Goal: Obtain resource: Download file/media

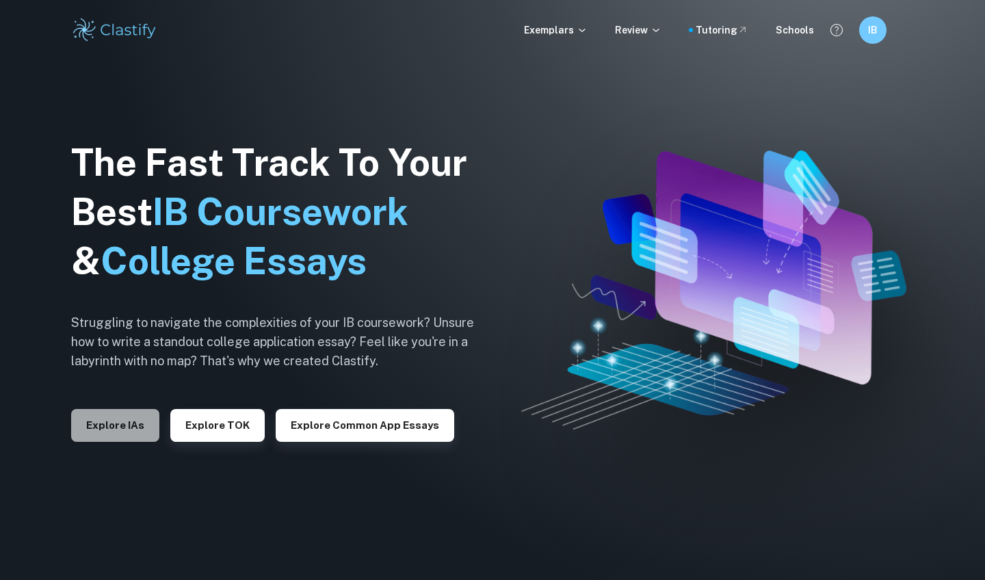
click at [131, 417] on button "Explore IAs" at bounding box center [115, 425] width 88 height 33
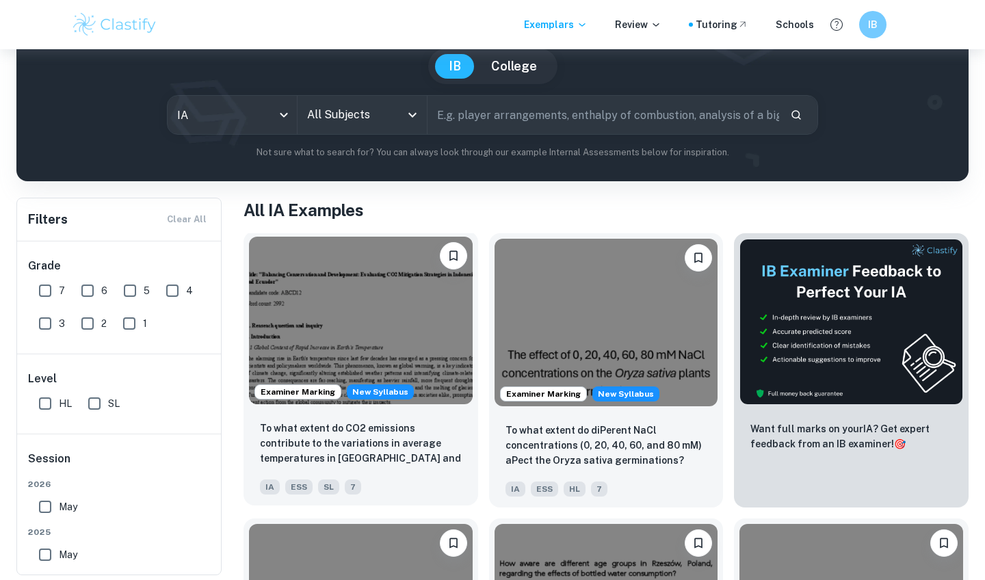
scroll to position [127, 0]
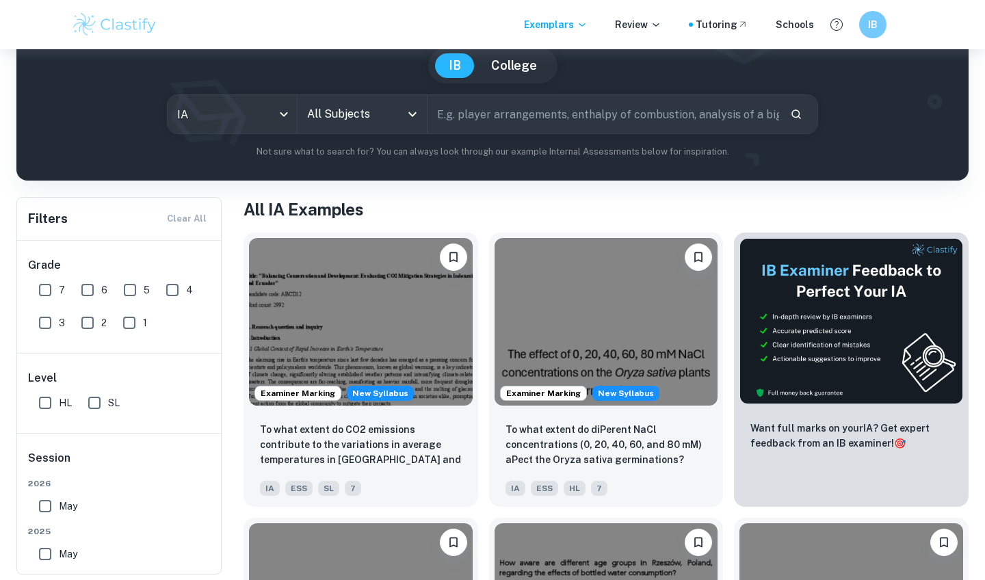
click at [503, 123] on input "text" at bounding box center [603, 114] width 352 height 38
click at [399, 94] on div "IB IA examples for all subjects Type a search phrase to find the most relevant …" at bounding box center [492, 64] width 930 height 187
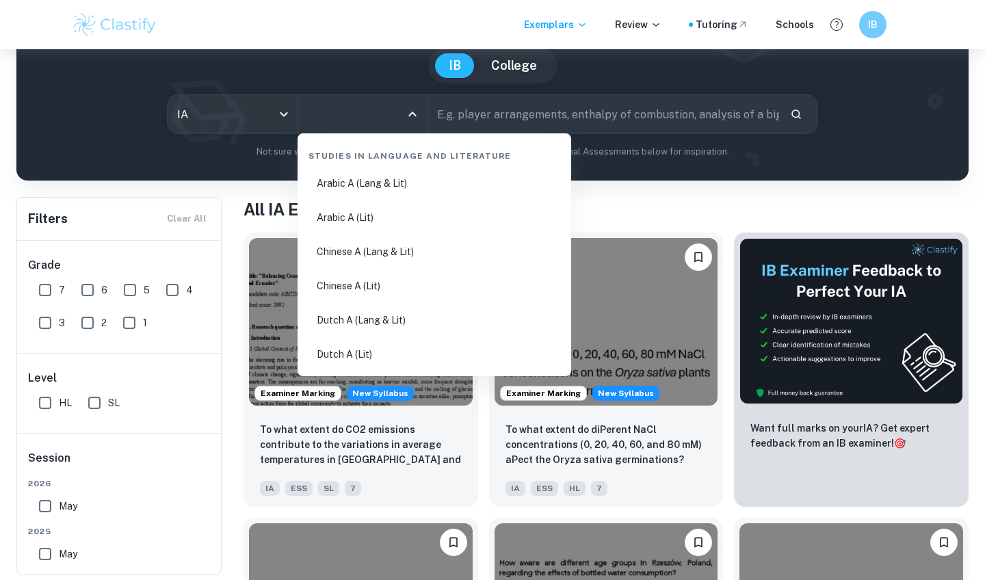
click at [399, 103] on input "All Subjects" at bounding box center [352, 114] width 96 height 26
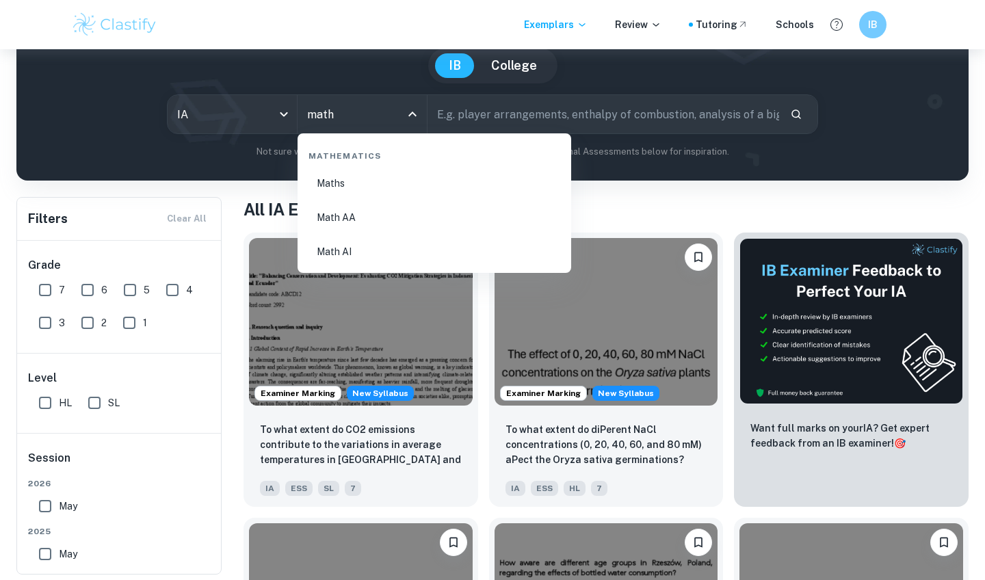
click at [381, 211] on li "Math AA" at bounding box center [434, 217] width 263 height 31
type input "Math AA"
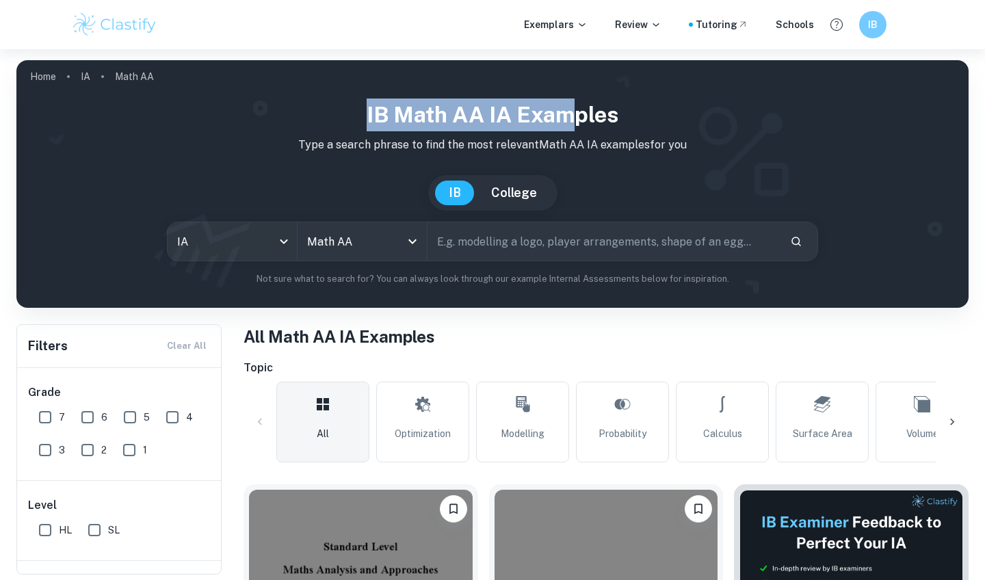
click at [574, 127] on h1 "IB Math AA IA examples" at bounding box center [492, 114] width 930 height 33
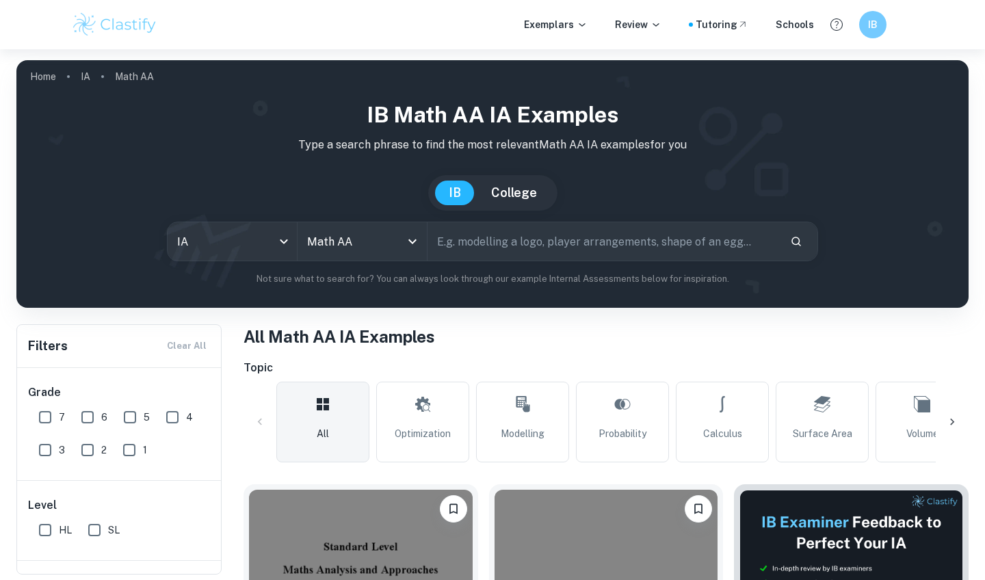
click at [561, 243] on input "text" at bounding box center [603, 241] width 352 height 38
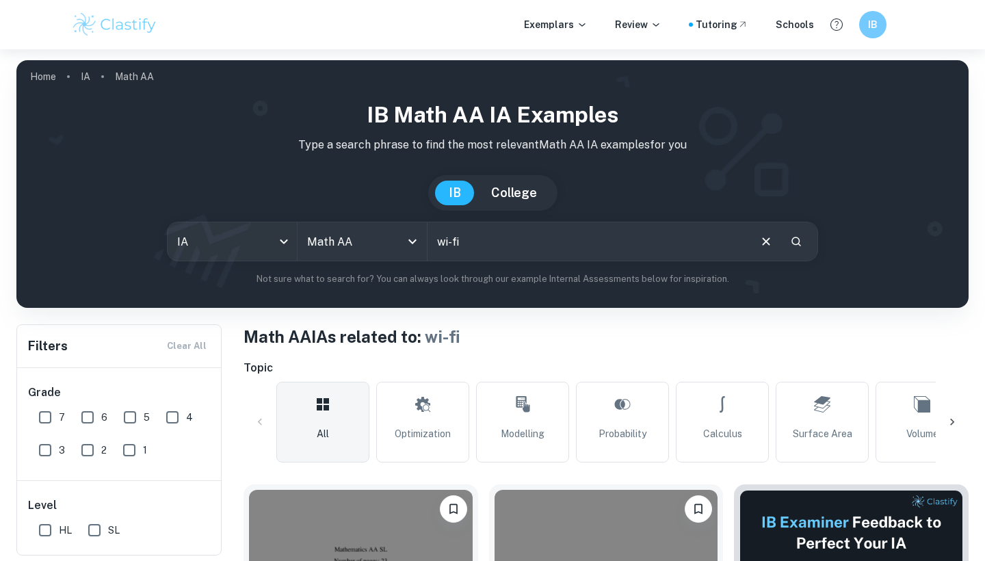
click at [513, 243] on input "wi-fi" at bounding box center [587, 241] width 320 height 38
type input "w"
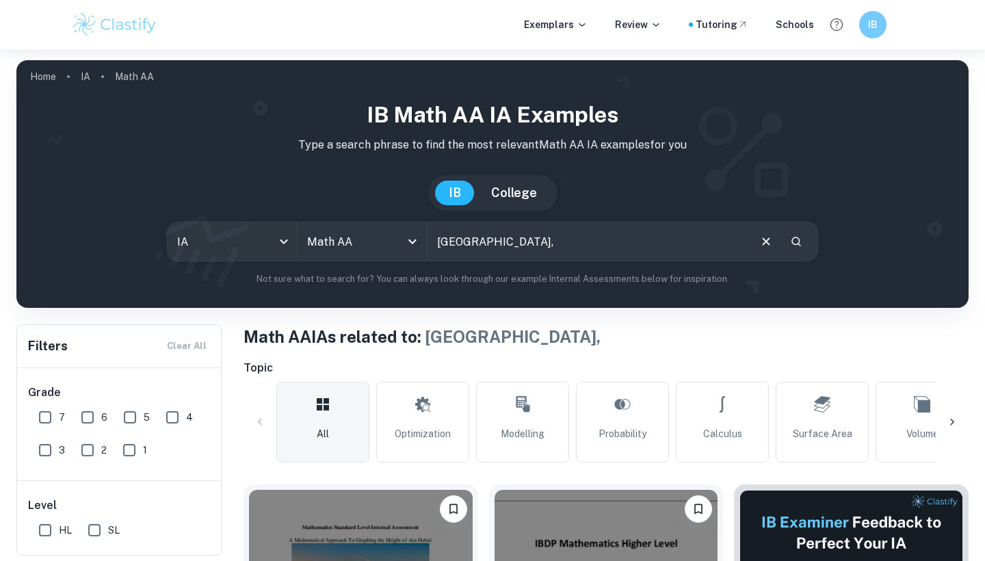
click at [490, 252] on input "[GEOGRAPHIC_DATA]," at bounding box center [587, 241] width 320 height 38
click at [527, 250] on input "[GEOGRAPHIC_DATA]" at bounding box center [587, 241] width 320 height 38
type input "D"
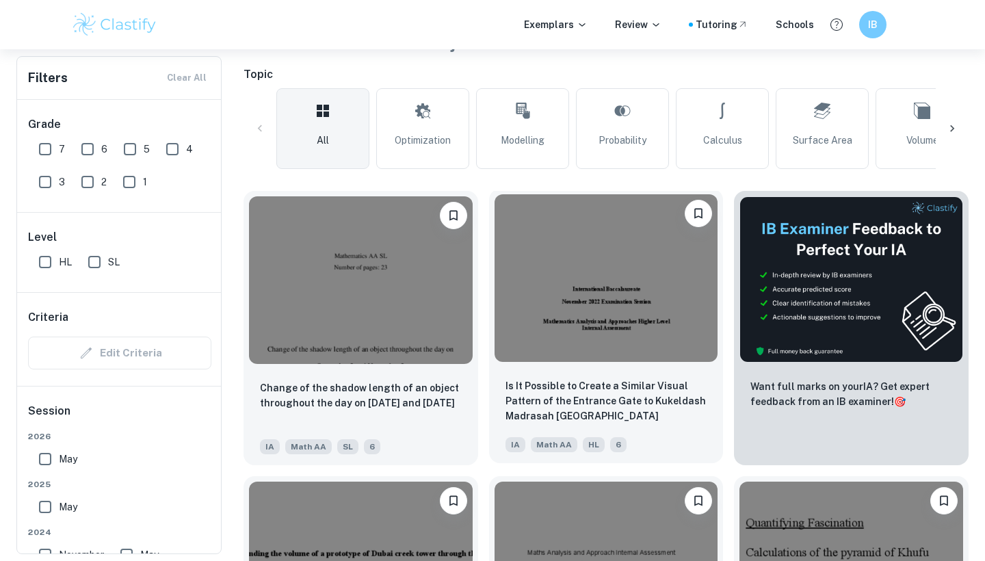
scroll to position [102, 0]
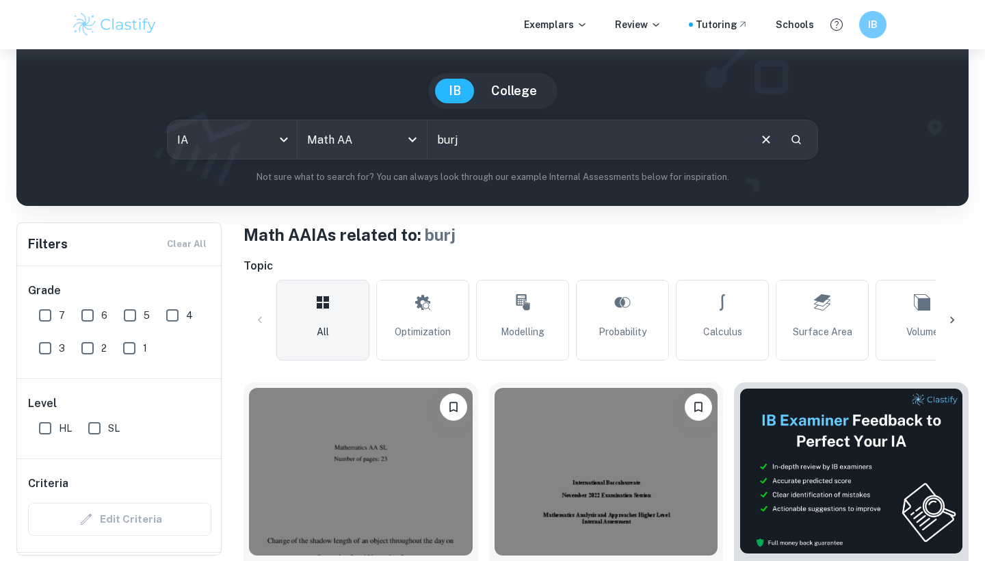
click at [536, 143] on input "burj" at bounding box center [587, 139] width 320 height 38
type input "burj al arab"
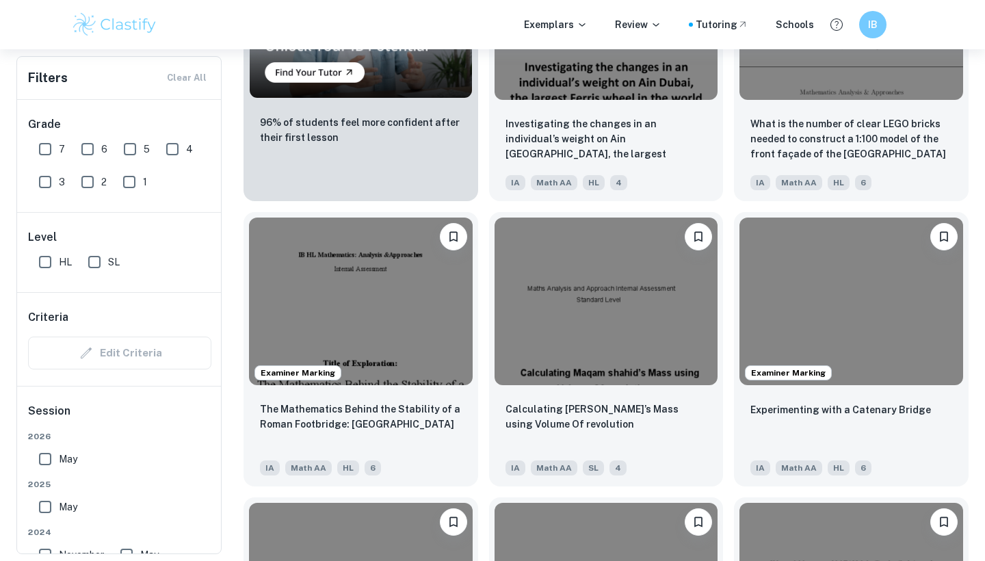
scroll to position [1128, 0]
click at [581, 276] on img at bounding box center [606, 301] width 224 height 168
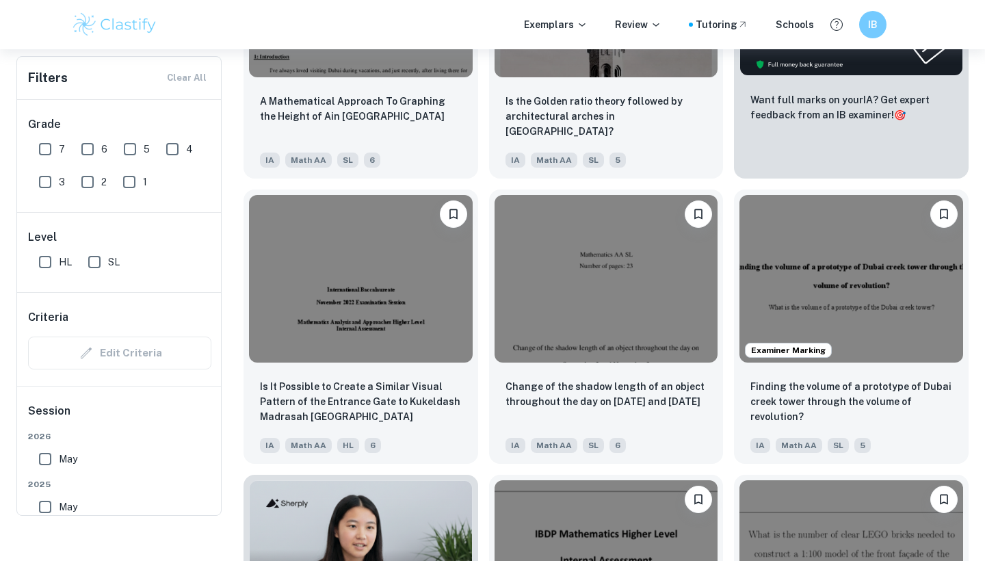
scroll to position [36, 0]
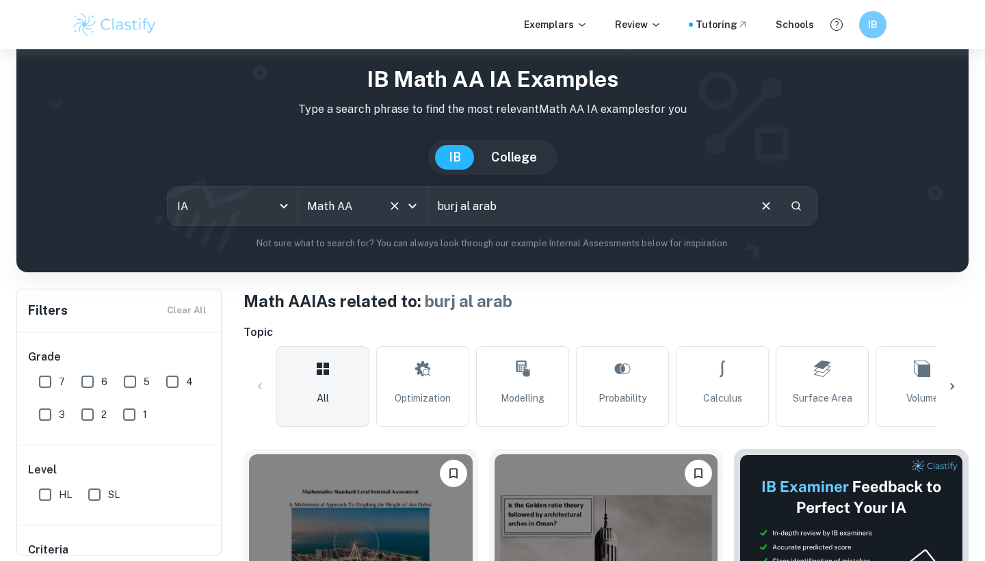
drag, startPoint x: 514, startPoint y: 205, endPoint x: 414, endPoint y: 205, distance: 99.9
click at [414, 205] on div "IA ia All Subjects Math AA All Subjects burj al arab ​" at bounding box center [492, 206] width 651 height 40
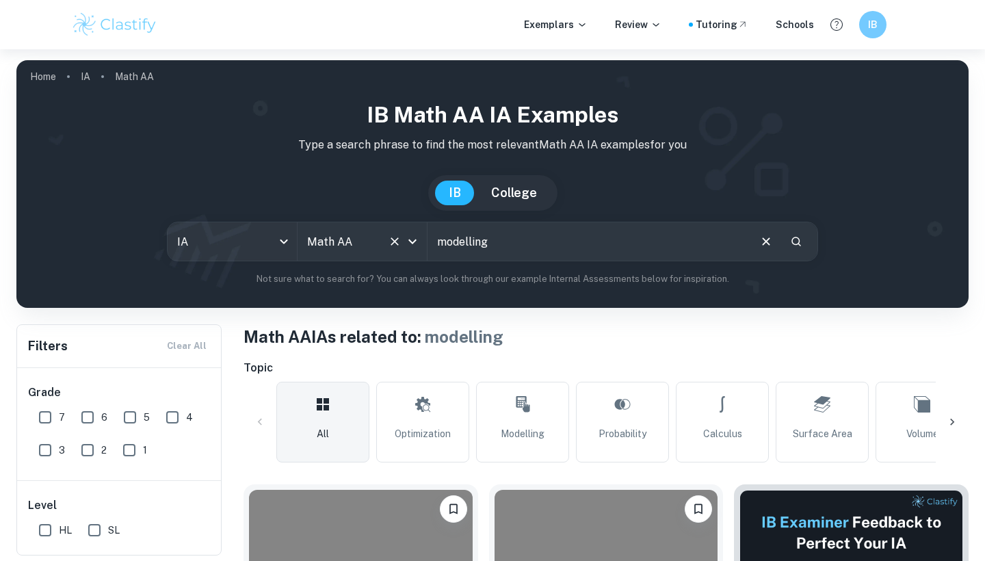
click at [618, 243] on input "modelling" at bounding box center [587, 241] width 320 height 38
type input "perfume"
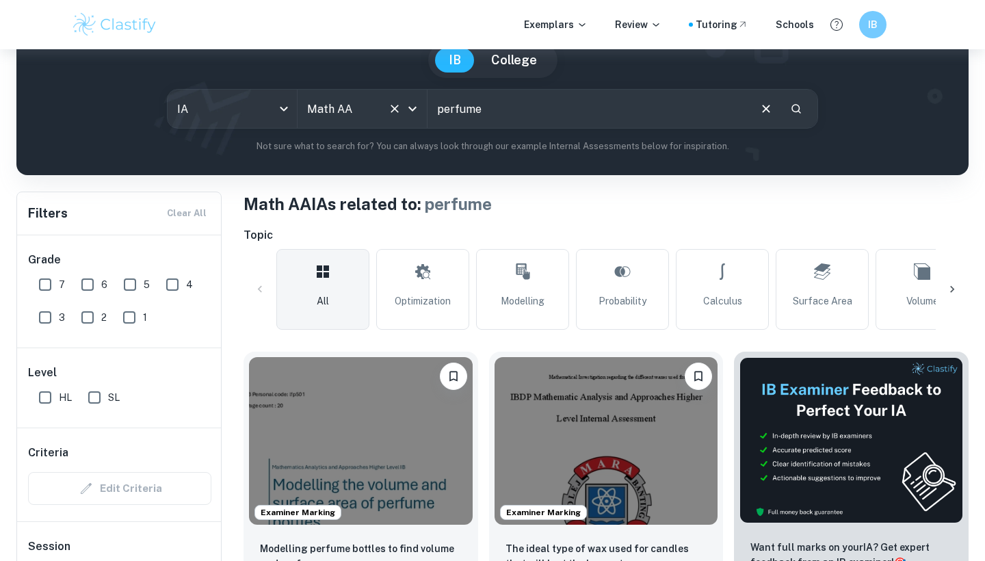
scroll to position [161, 0]
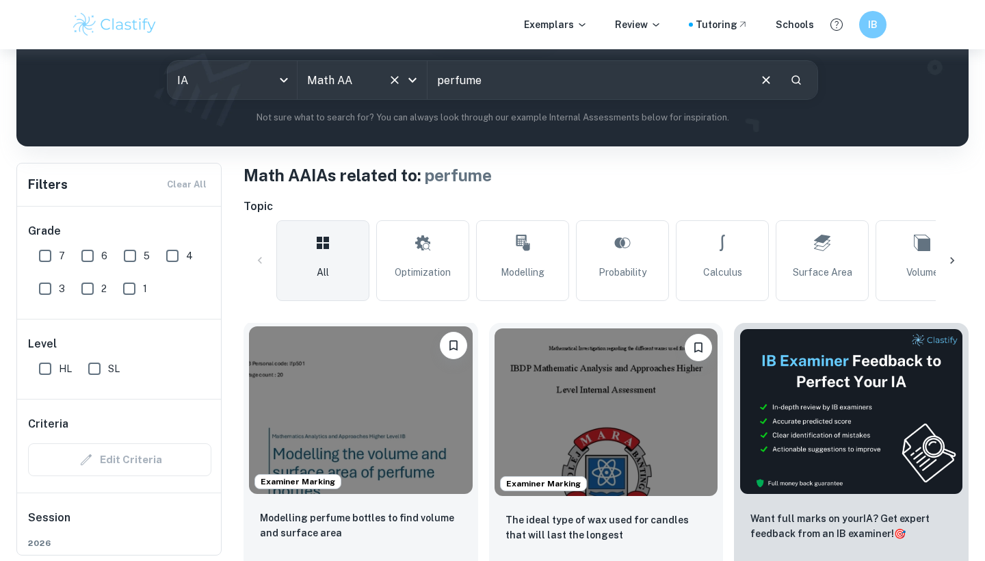
click at [410, 423] on img at bounding box center [361, 410] width 224 height 168
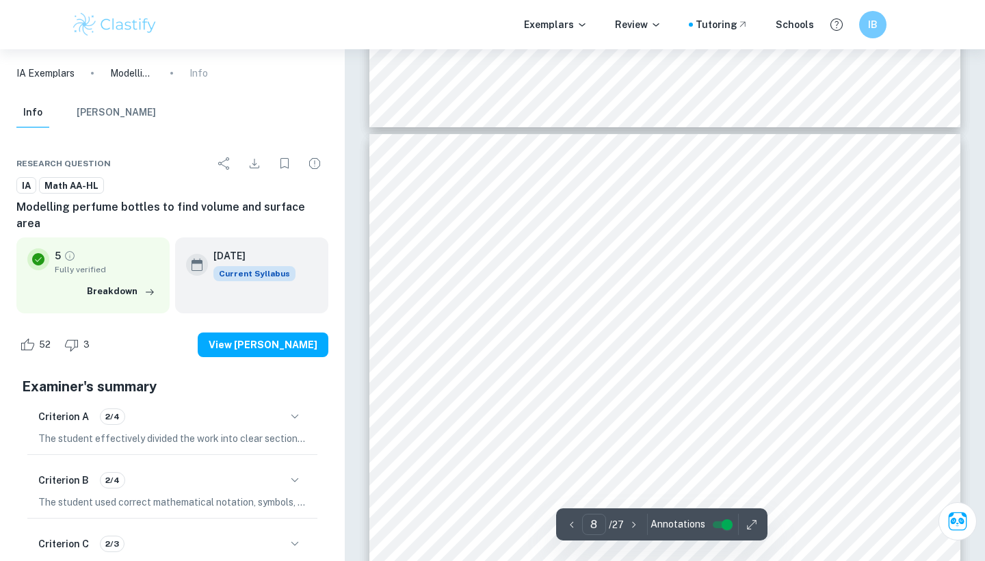
scroll to position [5919, 0]
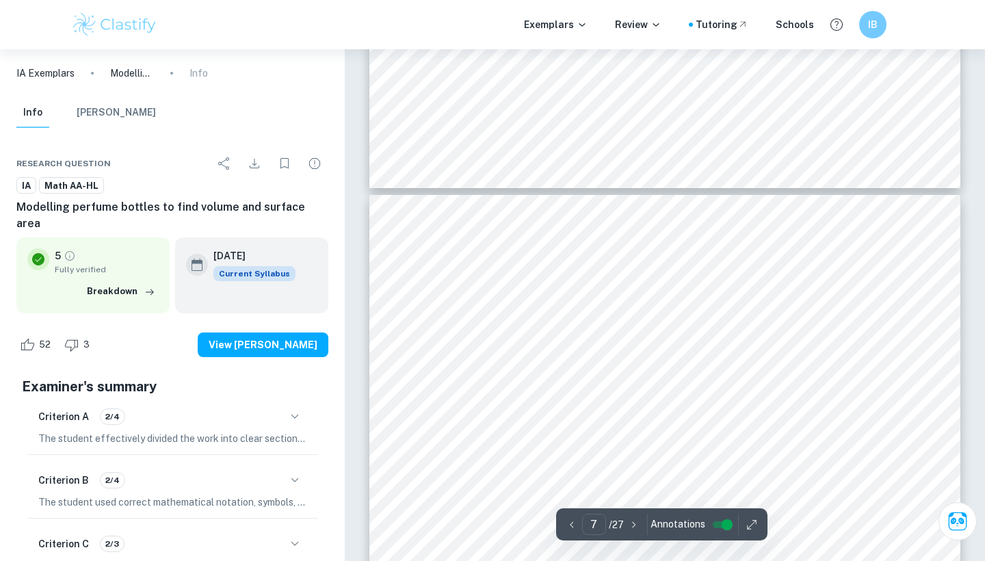
type input "6"
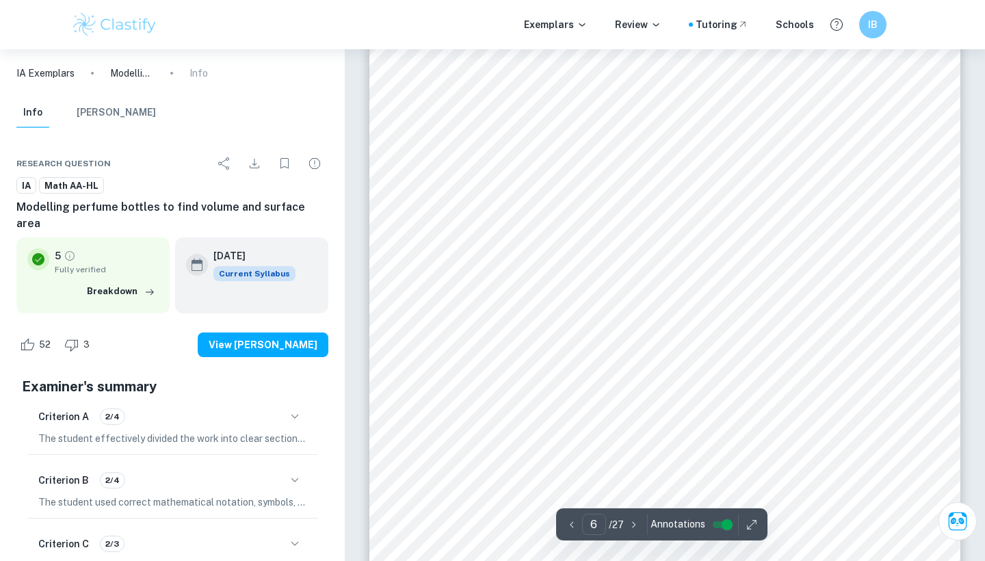
scroll to position [4304, 0]
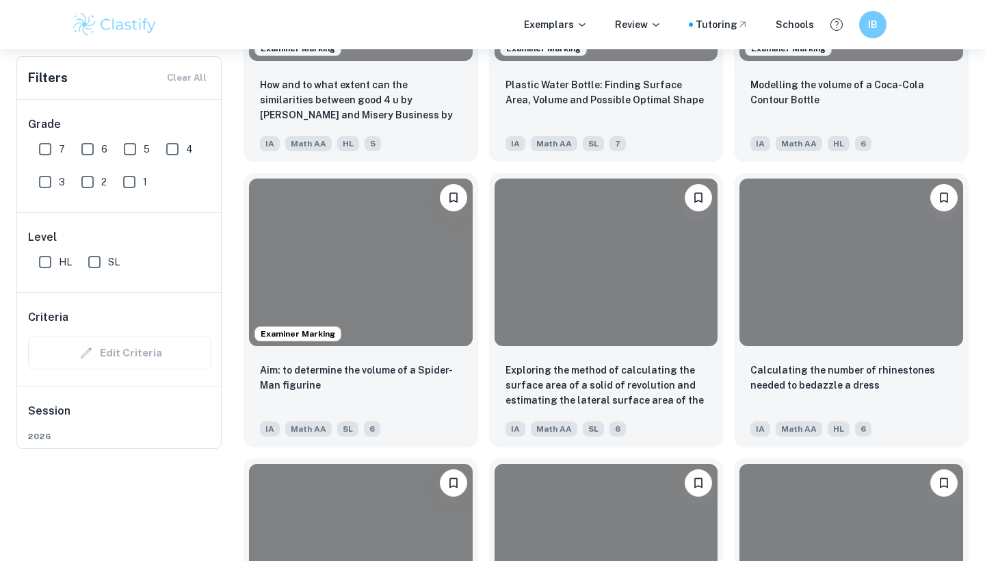
scroll to position [161, 0]
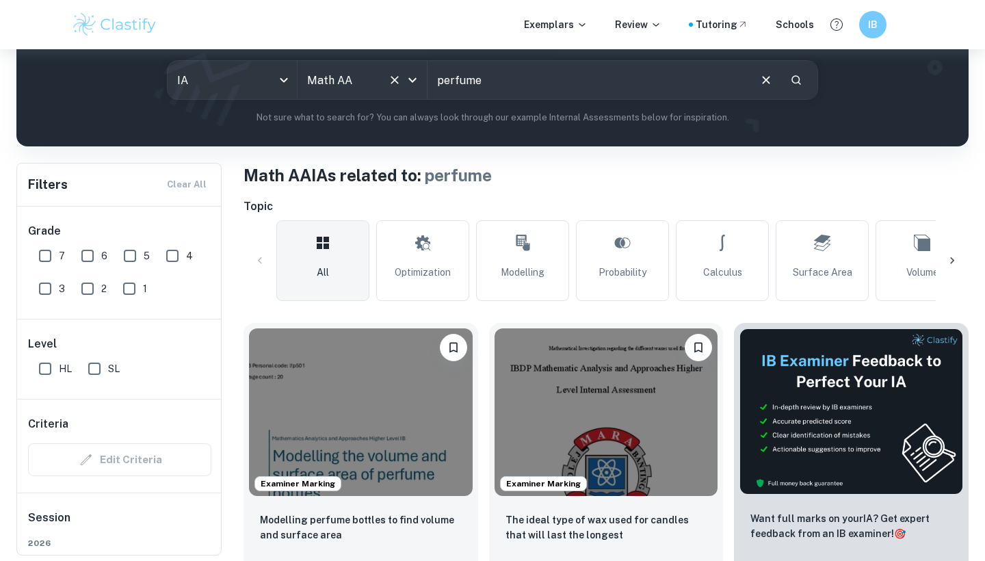
drag, startPoint x: 553, startPoint y: 73, endPoint x: 420, endPoint y: 74, distance: 132.7
click at [420, 74] on div "IA ia All Subjects Math AA All Subjects perfume ​" at bounding box center [492, 80] width 651 height 40
drag, startPoint x: 529, startPoint y: 74, endPoint x: 439, endPoint y: 71, distance: 89.6
click at [440, 72] on input "perfume" at bounding box center [587, 80] width 320 height 38
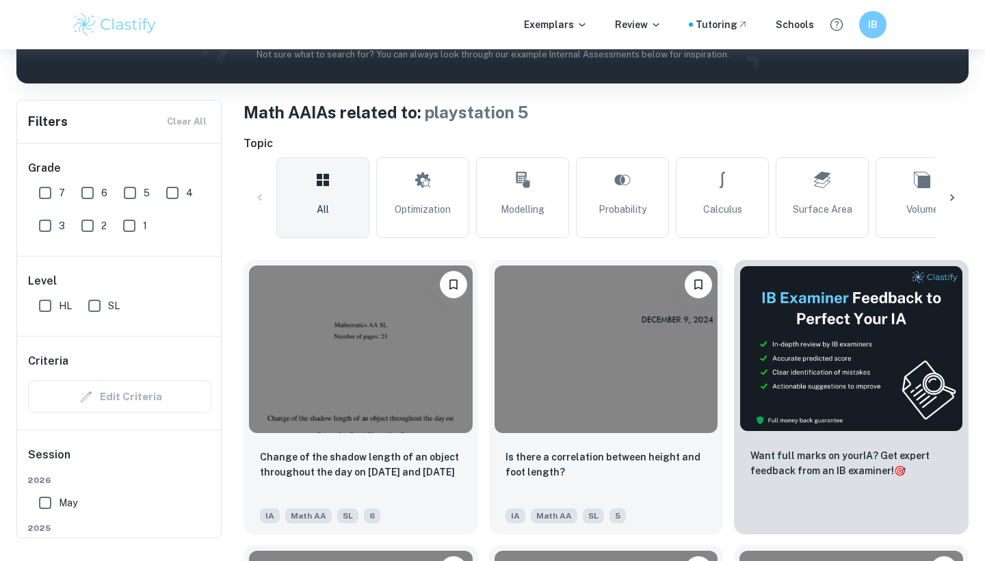
scroll to position [47, 0]
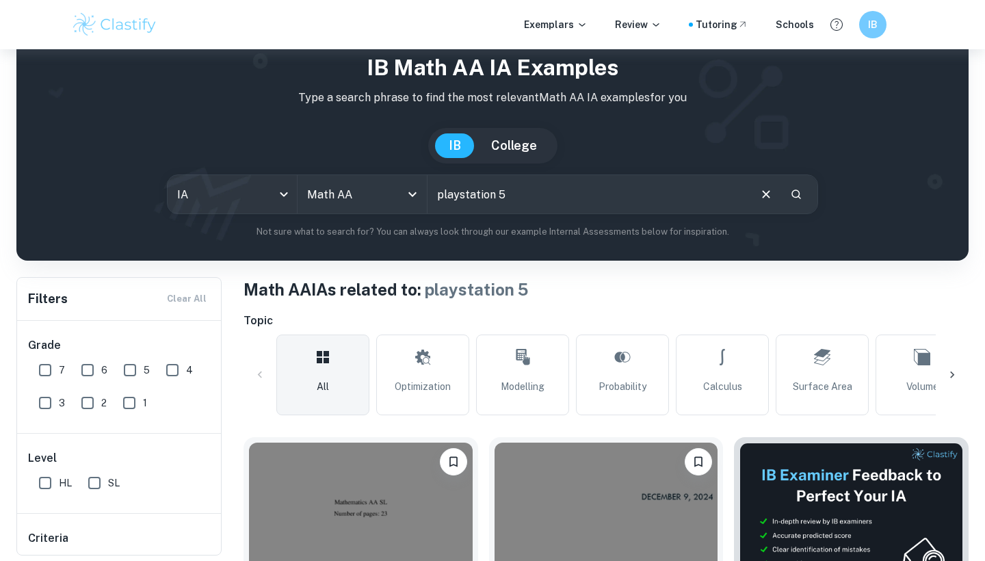
click at [539, 195] on input "playstation 5" at bounding box center [587, 194] width 320 height 38
type input "playstation"
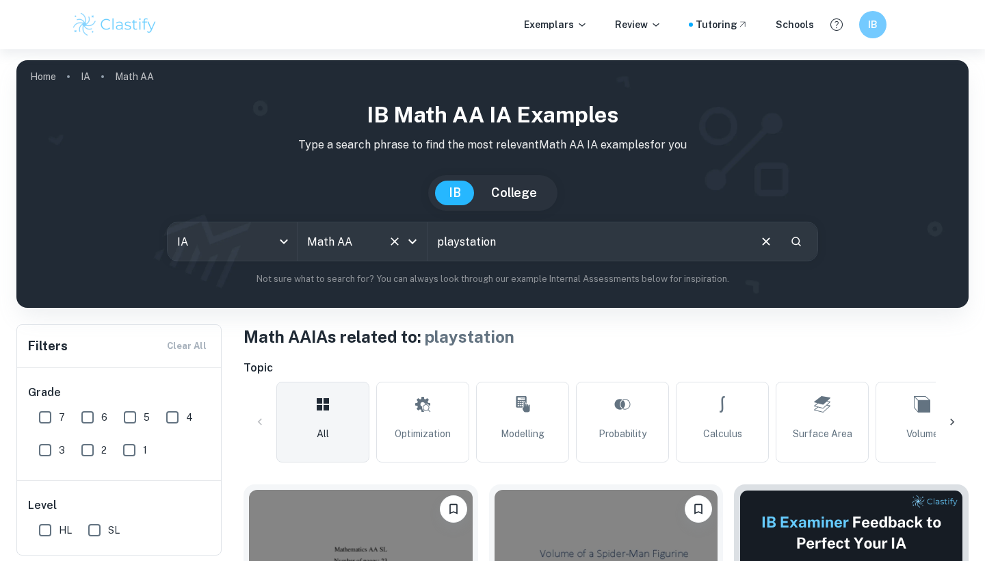
drag, startPoint x: 500, startPoint y: 237, endPoint x: 380, endPoint y: 238, distance: 119.7
click at [380, 238] on div "IA ia All Subjects Math AA All Subjects playstation ​" at bounding box center [492, 242] width 651 height 40
click at [762, 239] on icon "Clear" at bounding box center [765, 241] width 15 height 15
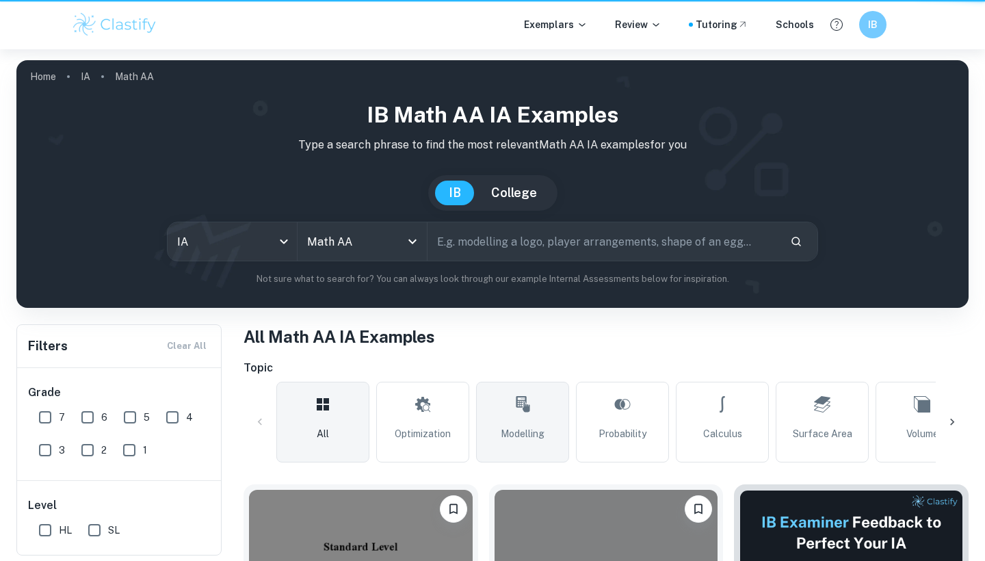
click at [525, 417] on icon at bounding box center [522, 404] width 16 height 33
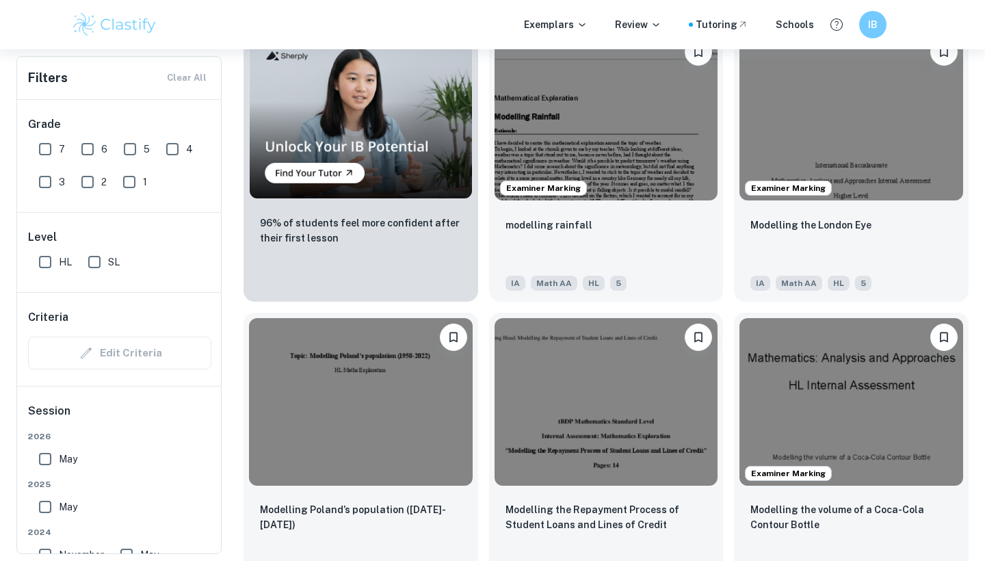
scroll to position [1029, 0]
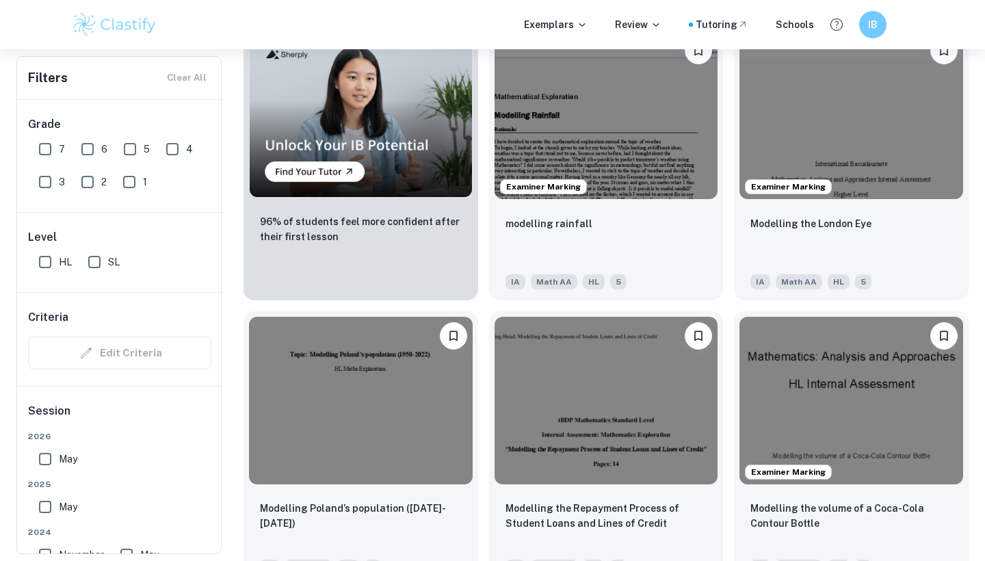
click at [481, 408] on div "Modelling the Repayment Process of Student Loans and Lines of Credit IA Math AA…" at bounding box center [601, 442] width 246 height 285
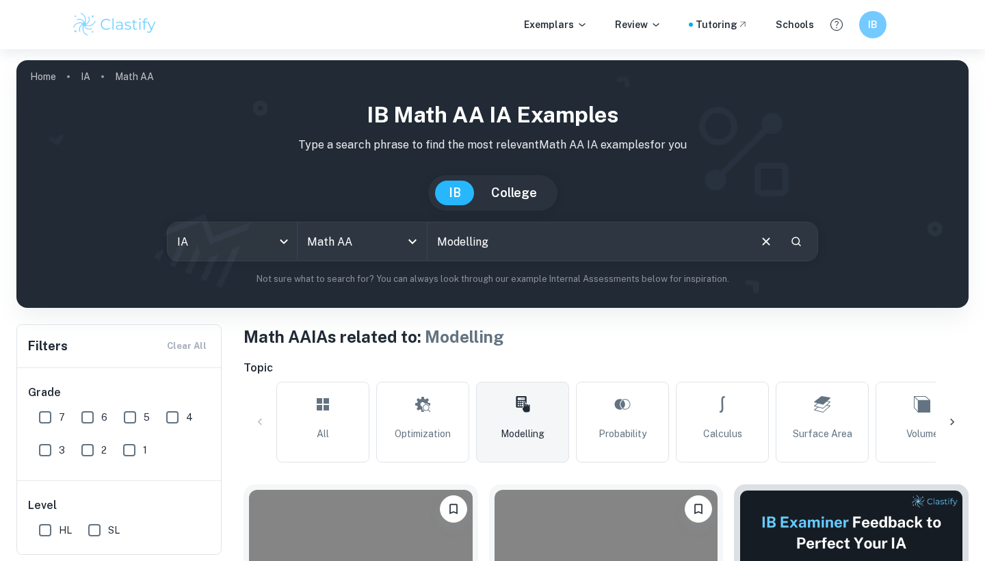
scroll to position [0, 0]
click at [566, 252] on input "Modelling" at bounding box center [587, 241] width 320 height 38
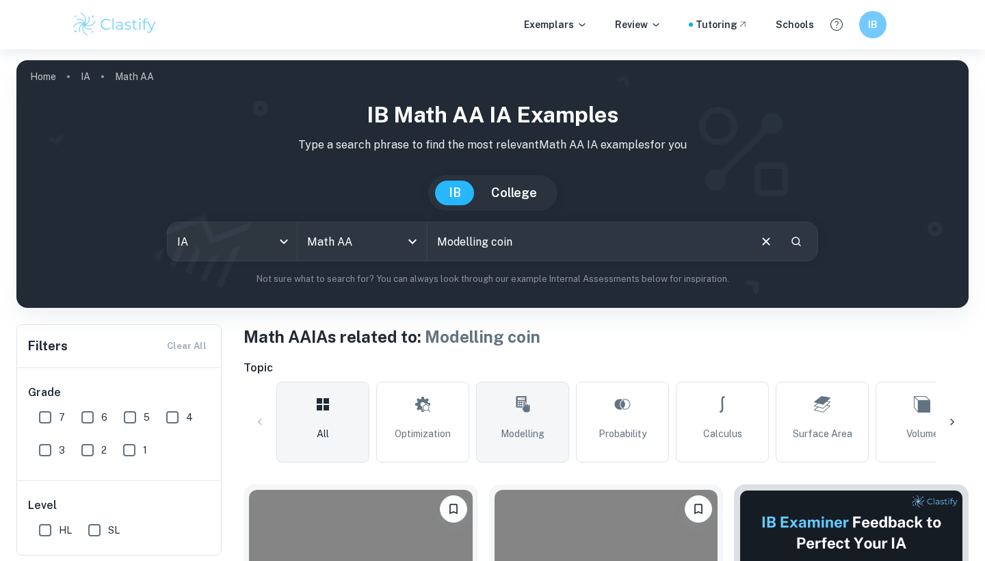
click at [527, 421] on link "Modelling" at bounding box center [522, 422] width 93 height 81
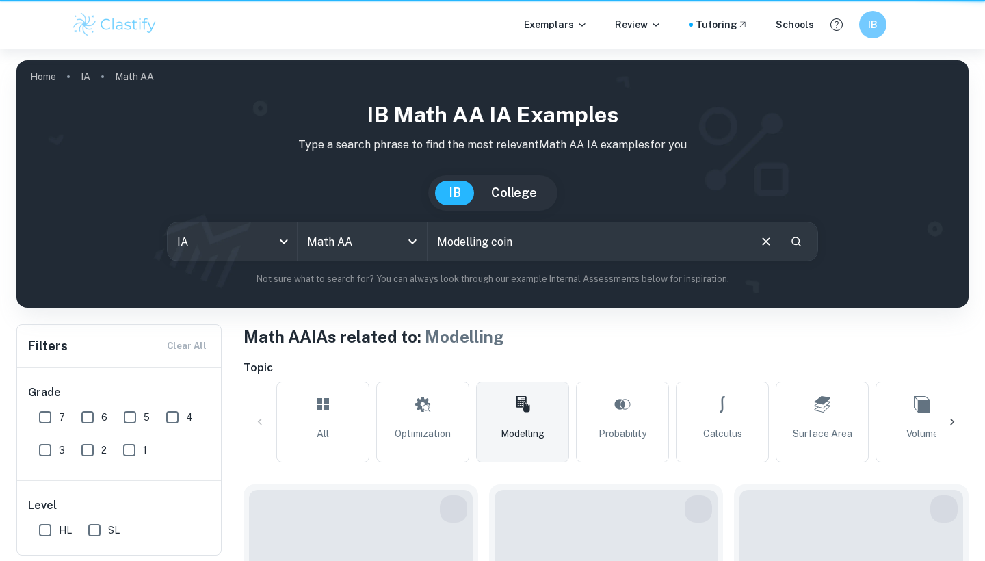
type input "Modelling"
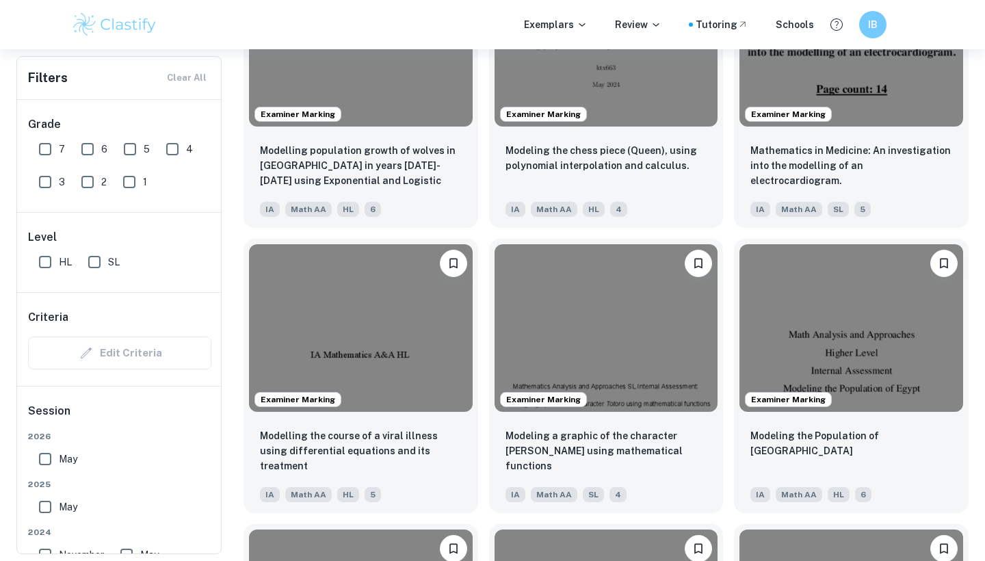
click at [47, 260] on input "HL" at bounding box center [44, 261] width 27 height 27
checkbox input "true"
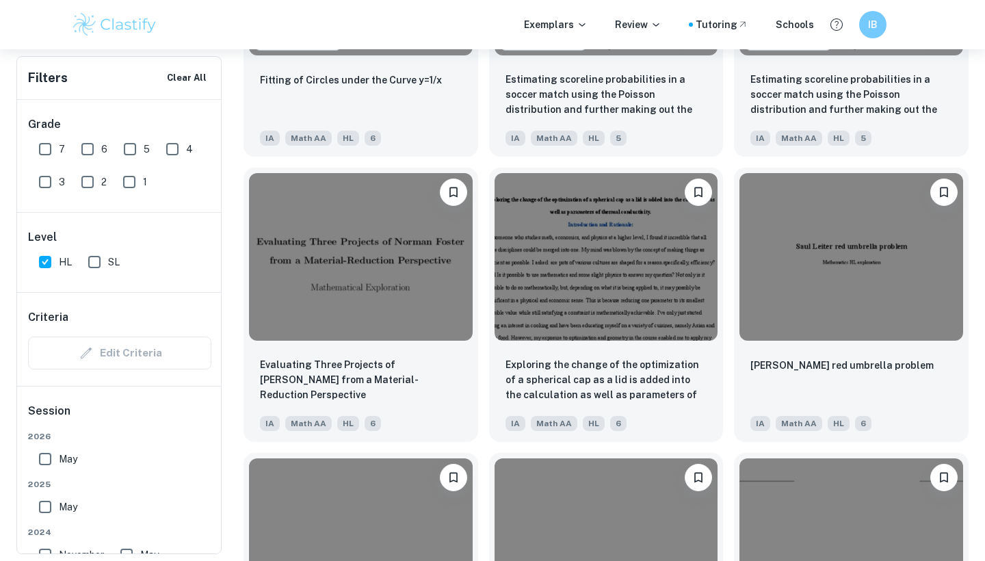
scroll to position [8620, 0]
click at [484, 313] on div "Exploring the change of the optimization of a spherical cap as a lid is added i…" at bounding box center [601, 299] width 246 height 285
click at [482, 313] on div "Exploring the change of the optimization of a spherical cap as a lid is added i…" at bounding box center [601, 299] width 246 height 285
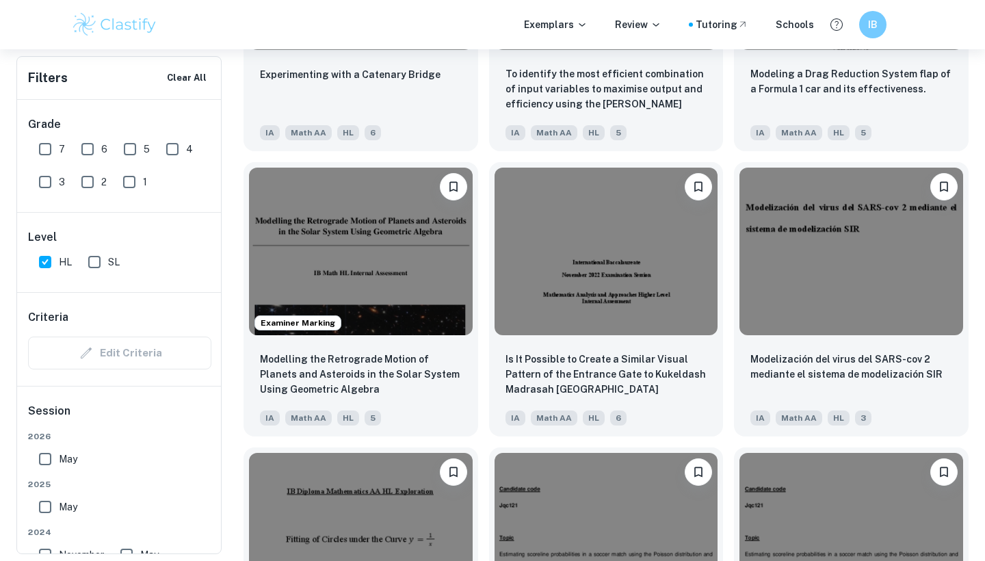
scroll to position [8048, 0]
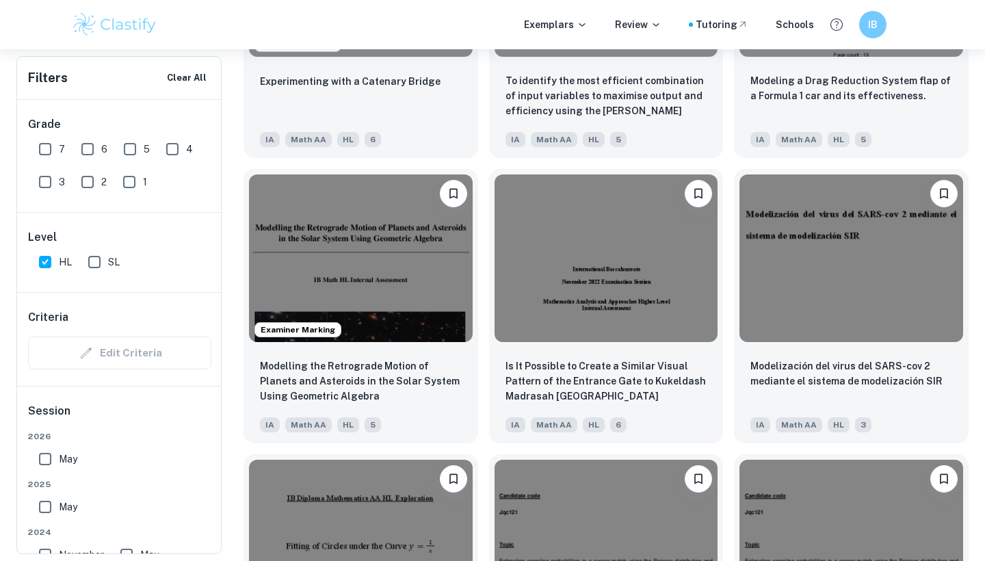
click at [484, 317] on div "Is It Possible to Create a Similar Visual Pattern of the Entrance Gate to Kukel…" at bounding box center [601, 300] width 246 height 285
click at [484, 315] on div "Is It Possible to Create a Similar Visual Pattern of the Entrance Gate to Kukel…" at bounding box center [601, 300] width 246 height 285
drag, startPoint x: 483, startPoint y: 311, endPoint x: 488, endPoint y: 252, distance: 59.0
click at [488, 252] on div "Is It Possible to Create a Similar Visual Pattern of the Entrance Gate to Kukel…" at bounding box center [601, 300] width 246 height 285
drag, startPoint x: 488, startPoint y: 252, endPoint x: 481, endPoint y: 298, distance: 45.7
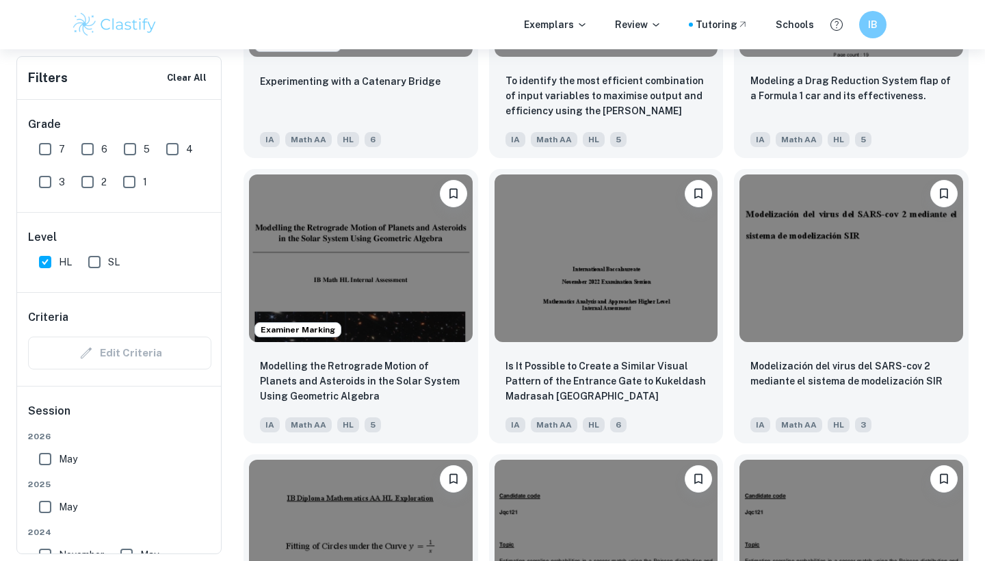
click at [481, 298] on div "Is It Possible to Create a Similar Visual Pattern of the Entrance Gate to Kukel…" at bounding box center [601, 300] width 246 height 285
drag, startPoint x: 484, startPoint y: 224, endPoint x: 483, endPoint y: 379, distance: 154.6
click at [483, 379] on div "Is It Possible to Create a Similar Visual Pattern of the Entrance Gate to Kukel…" at bounding box center [601, 300] width 246 height 285
drag, startPoint x: 483, startPoint y: 223, endPoint x: 483, endPoint y: 282, distance: 58.8
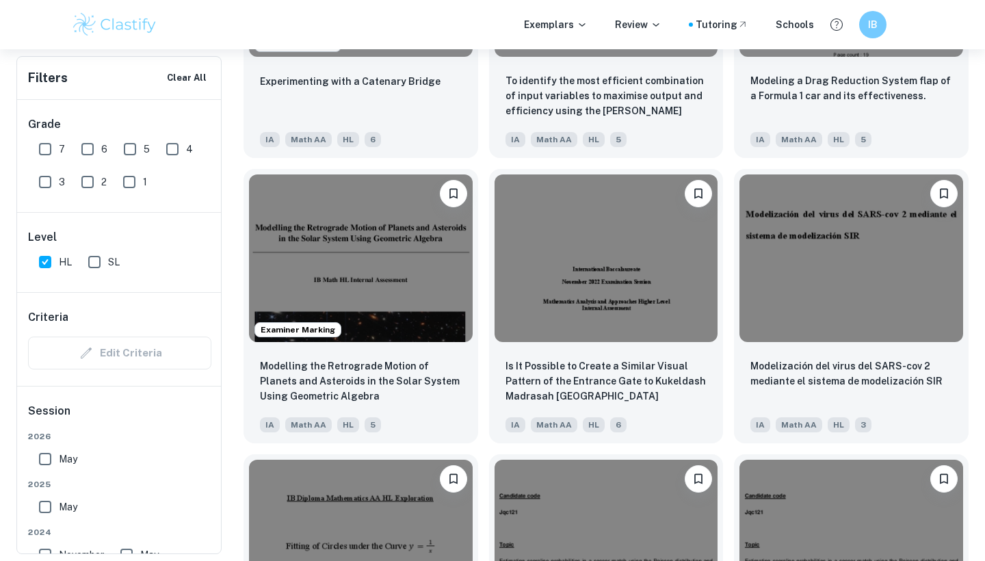
click at [483, 282] on div "Is It Possible to Create a Similar Visual Pattern of the Entrance Gate to Kukel…" at bounding box center [601, 300] width 246 height 285
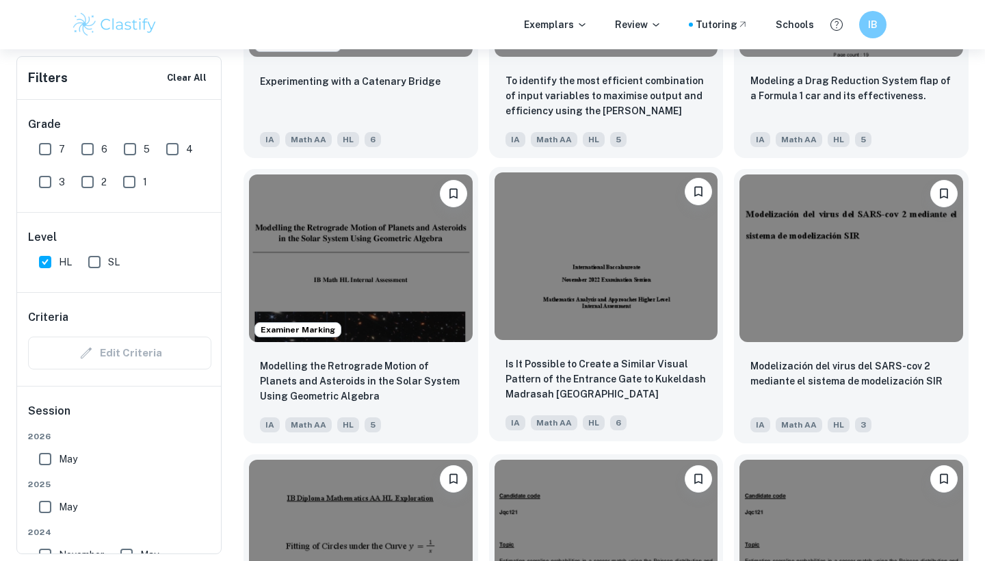
click at [489, 300] on div at bounding box center [606, 256] width 235 height 179
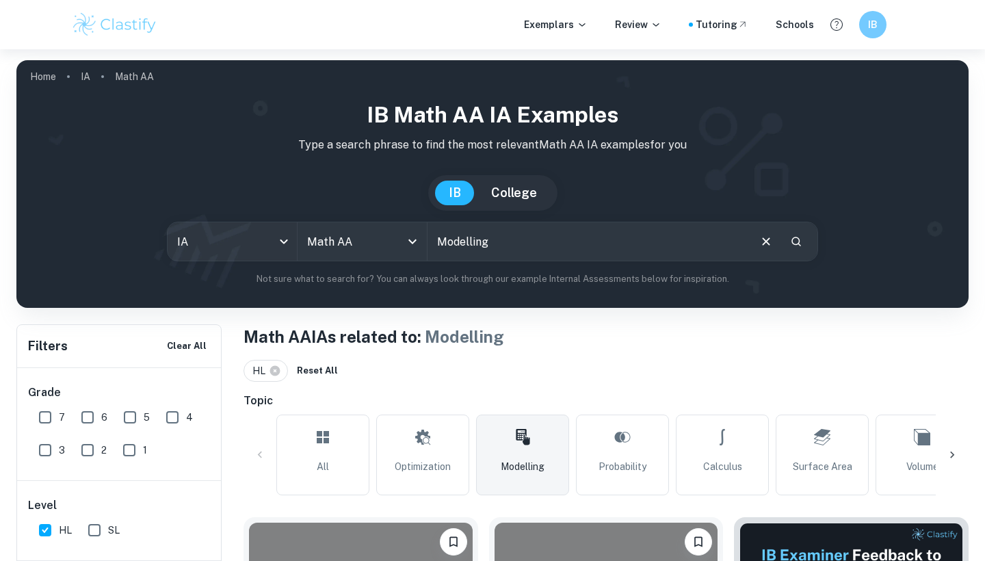
scroll to position [8048, 0]
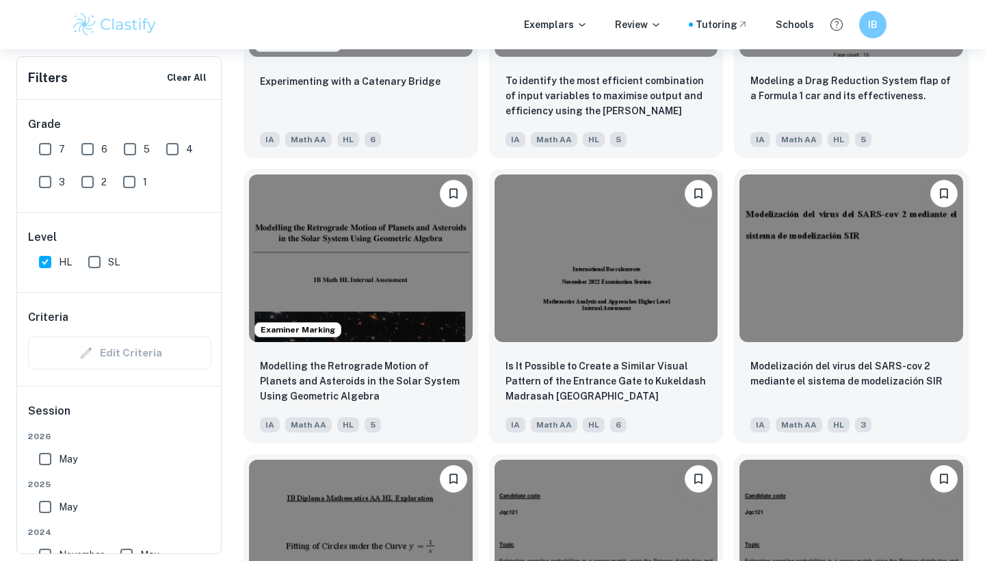
click at [482, 314] on div "Is It Possible to Create a Similar Visual Pattern of the Entrance Gate to Kukel…" at bounding box center [601, 300] width 246 height 285
click at [482, 309] on div "Is It Possible to Create a Similar Visual Pattern of the Entrance Gate to Kukel…" at bounding box center [601, 300] width 246 height 285
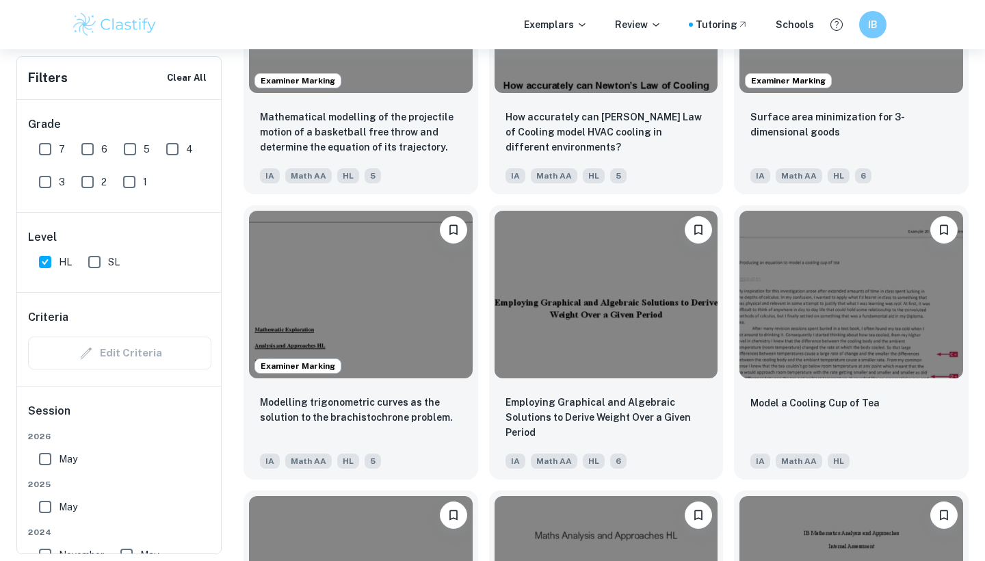
scroll to position [6310, 0]
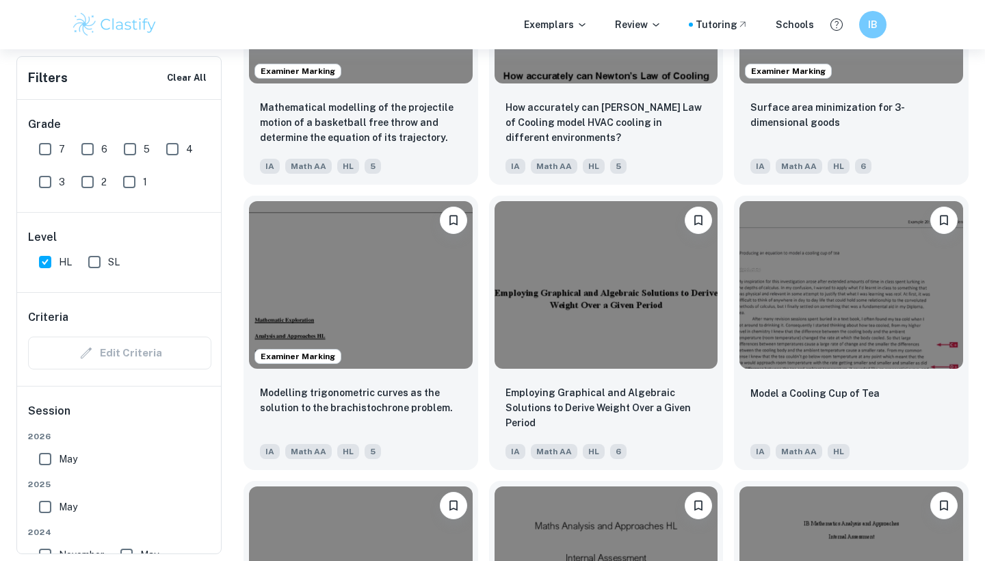
drag, startPoint x: 482, startPoint y: 309, endPoint x: 482, endPoint y: 326, distance: 17.1
click at [482, 326] on div "Employing Graphical and Algebraic Solutions to Derive Weight Over a Given Perio…" at bounding box center [601, 327] width 246 height 285
click at [482, 335] on div "Employing Graphical and Algebraic Solutions to Derive Weight Over a Given Perio…" at bounding box center [601, 327] width 246 height 285
click at [483, 328] on div "Employing Graphical and Algebraic Solutions to Derive Weight Over a Given Perio…" at bounding box center [601, 327] width 246 height 285
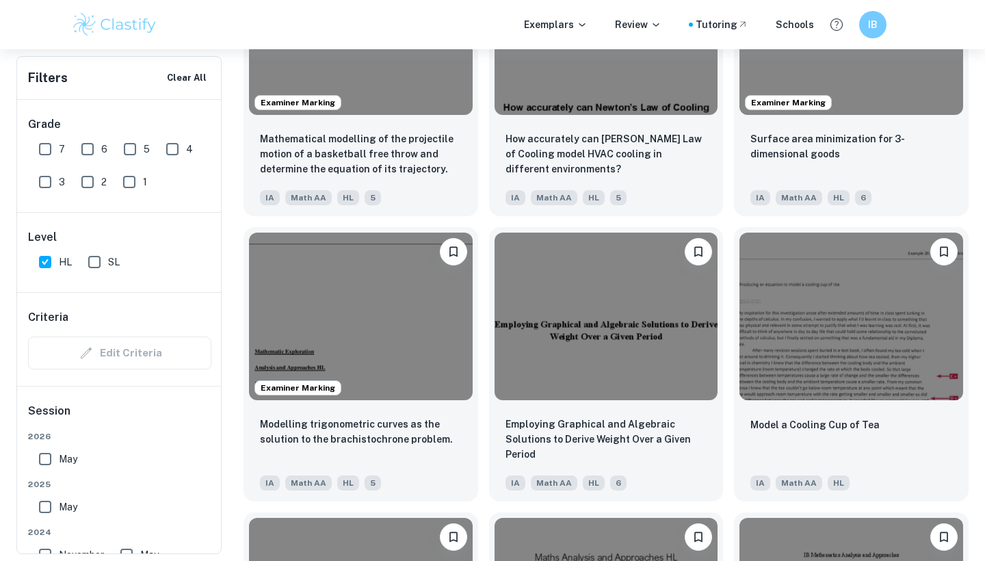
scroll to position [6274, 0]
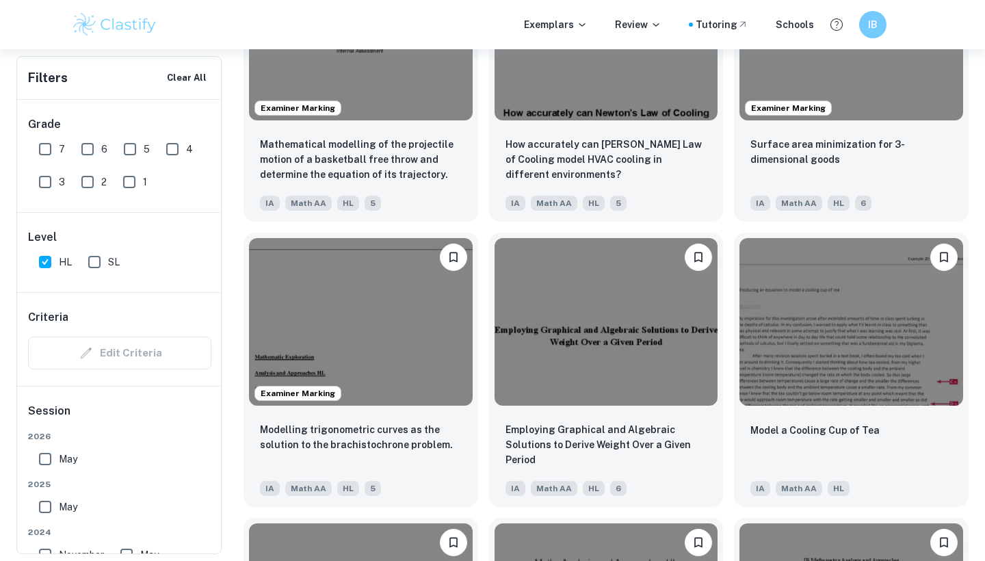
drag, startPoint x: 483, startPoint y: 328, endPoint x: 481, endPoint y: 317, distance: 11.0
click at [481, 317] on div "Employing Graphical and Algebraic Solutions to Derive Weight Over a Given Perio…" at bounding box center [601, 364] width 246 height 285
click at [484, 323] on div "Employing Graphical and Algebraic Solutions to Derive Weight Over a Given Perio…" at bounding box center [601, 364] width 246 height 285
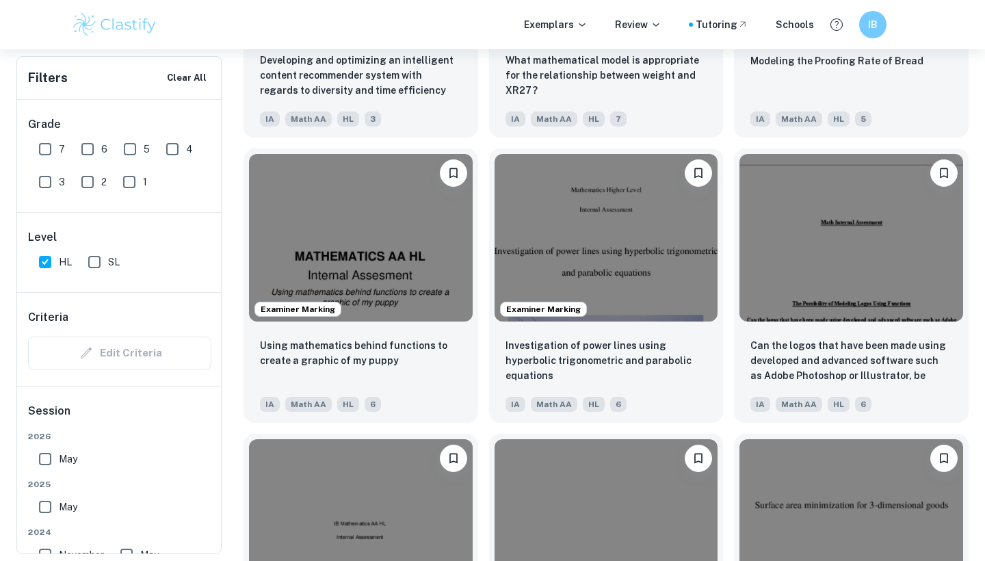
scroll to position [5788, 0]
click at [481, 291] on div "Examiner Marking Investigation of power lines using hyperbolic trigonometric an…" at bounding box center [601, 279] width 246 height 285
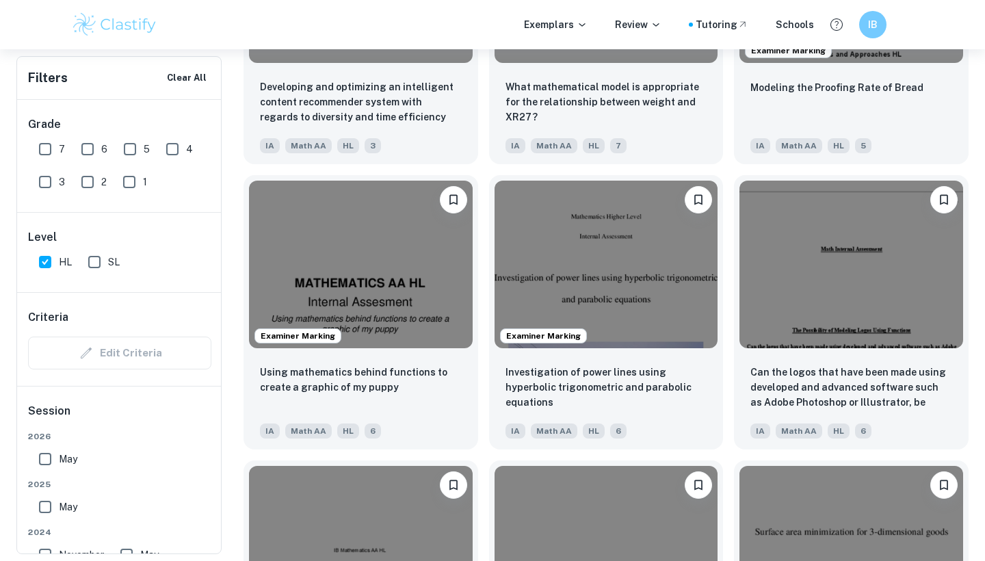
scroll to position [5760, 0]
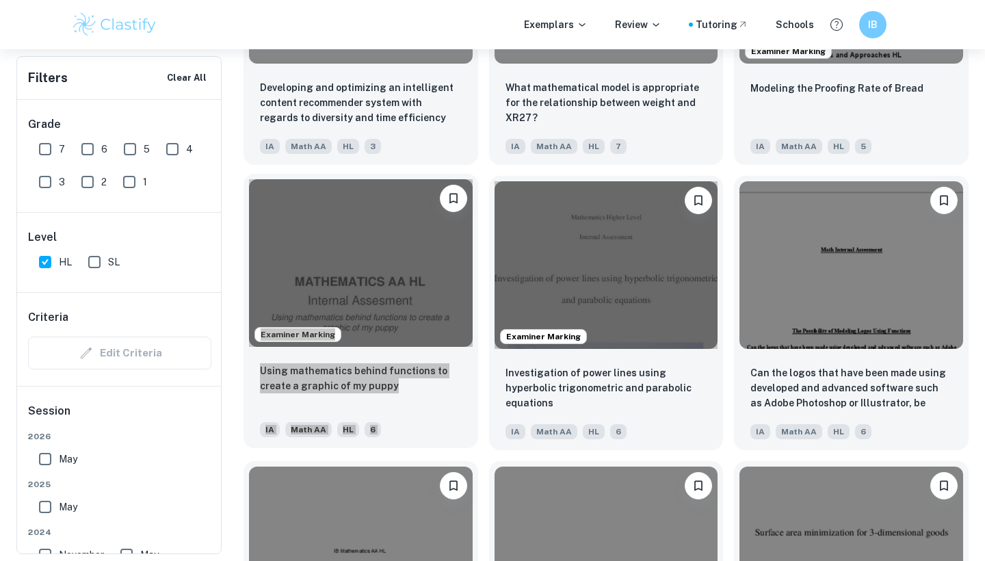
drag, startPoint x: 984, startPoint y: 327, endPoint x: 341, endPoint y: 330, distance: 643.6
click at [484, 267] on div "Examiner Marking Investigation of power lines using hyperbolic trigonometric an…" at bounding box center [601, 307] width 246 height 285
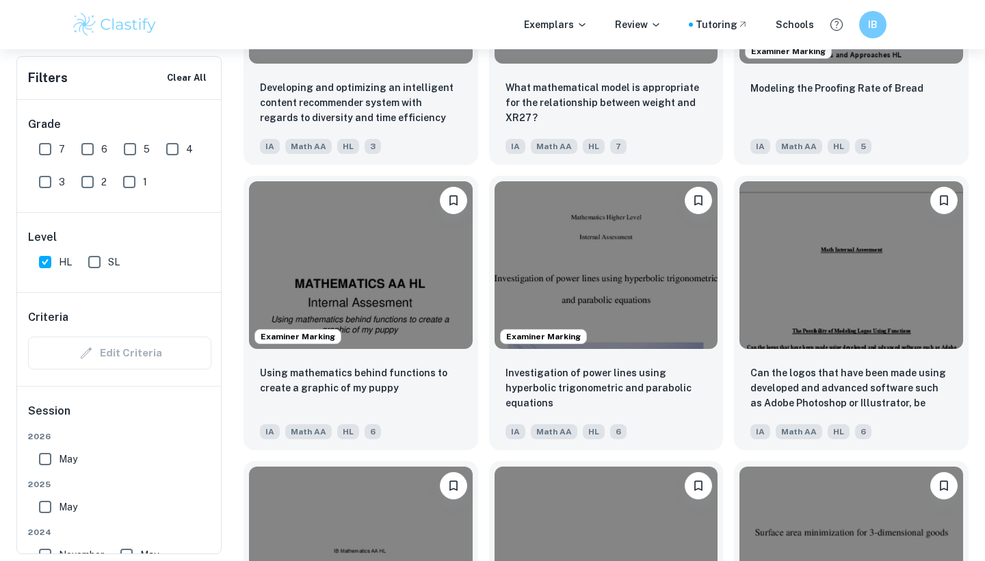
drag, startPoint x: 341, startPoint y: 330, endPoint x: 484, endPoint y: 308, distance: 144.5
click at [484, 308] on div "Examiner Marking Investigation of power lines using hyperbolic trigonometric an…" at bounding box center [601, 307] width 246 height 285
click at [484, 306] on div "Examiner Marking Investigation of power lines using hyperbolic trigonometric an…" at bounding box center [601, 307] width 246 height 285
click at [483, 301] on div "Examiner Marking Investigation of power lines using hyperbolic trigonometric an…" at bounding box center [601, 307] width 246 height 285
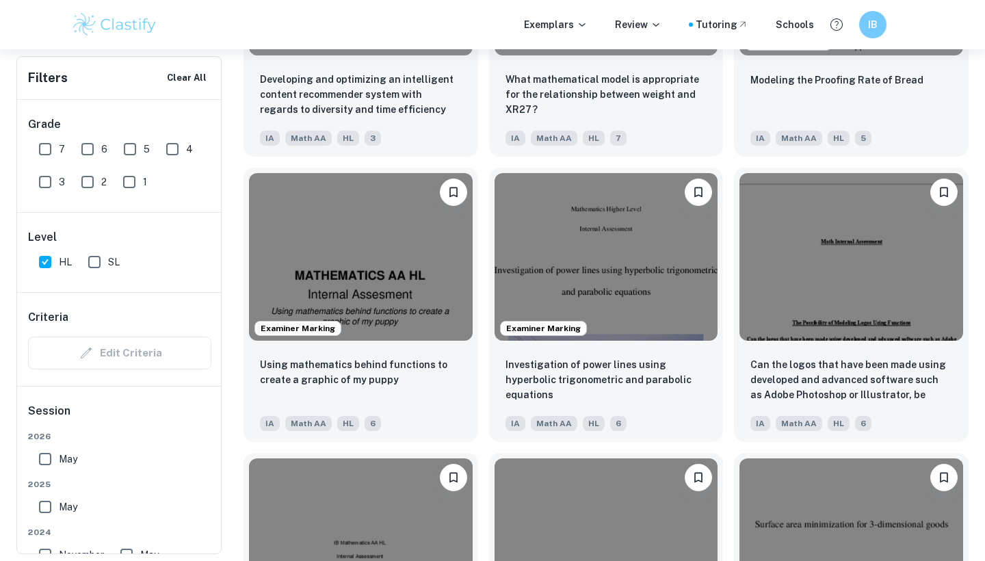
scroll to position [5767, 0]
drag, startPoint x: 483, startPoint y: 301, endPoint x: 481, endPoint y: 265, distance: 36.3
click at [481, 265] on div "Examiner Marking Investigation of power lines using hyperbolic trigonometric an…" at bounding box center [601, 299] width 246 height 285
drag, startPoint x: 481, startPoint y: 265, endPoint x: 486, endPoint y: 274, distance: 10.1
click at [486, 274] on div "Examiner Marking Investigation of power lines using hyperbolic trigonometric an…" at bounding box center [601, 299] width 246 height 285
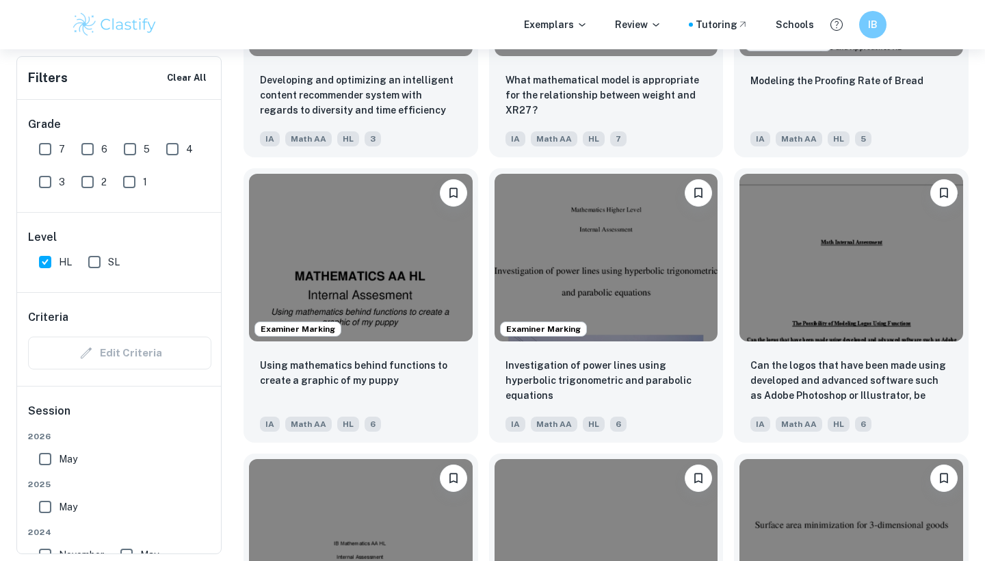
drag, startPoint x: 486, startPoint y: 274, endPoint x: 486, endPoint y: 258, distance: 15.7
click at [486, 258] on div "Examiner Marking Investigation of power lines using hyperbolic trigonometric an…" at bounding box center [601, 299] width 246 height 285
drag, startPoint x: 486, startPoint y: 258, endPoint x: 486, endPoint y: 268, distance: 10.3
click at [486, 268] on div "Examiner Marking Investigation of power lines using hyperbolic trigonometric an…" at bounding box center [601, 299] width 246 height 285
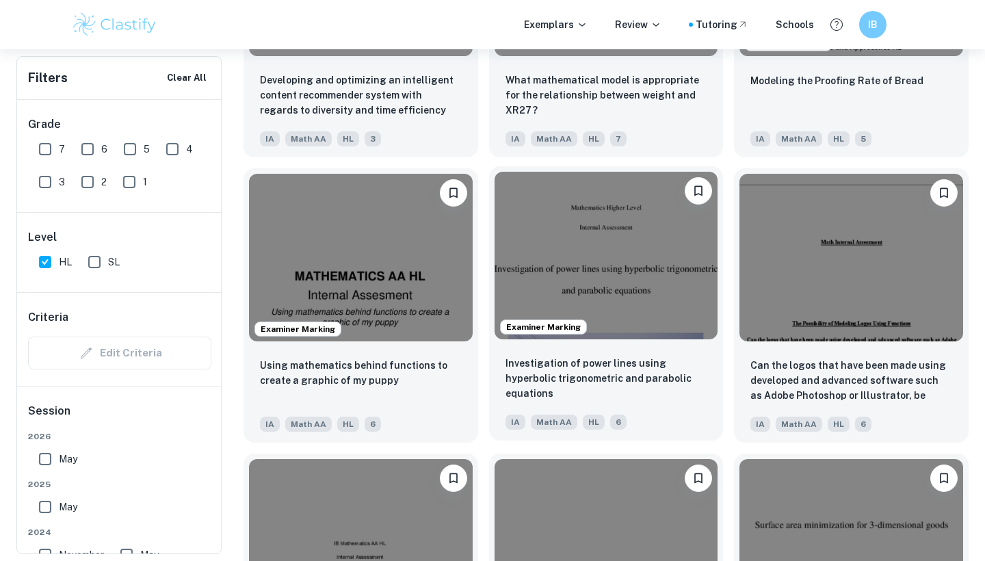
click at [490, 265] on div "Examiner Marking Investigation of power lines using hyperbolic trigonometric an…" at bounding box center [601, 299] width 246 height 285
click at [488, 261] on div "Examiner Marking Investigation of power lines using hyperbolic trigonometric an…" at bounding box center [601, 299] width 246 height 285
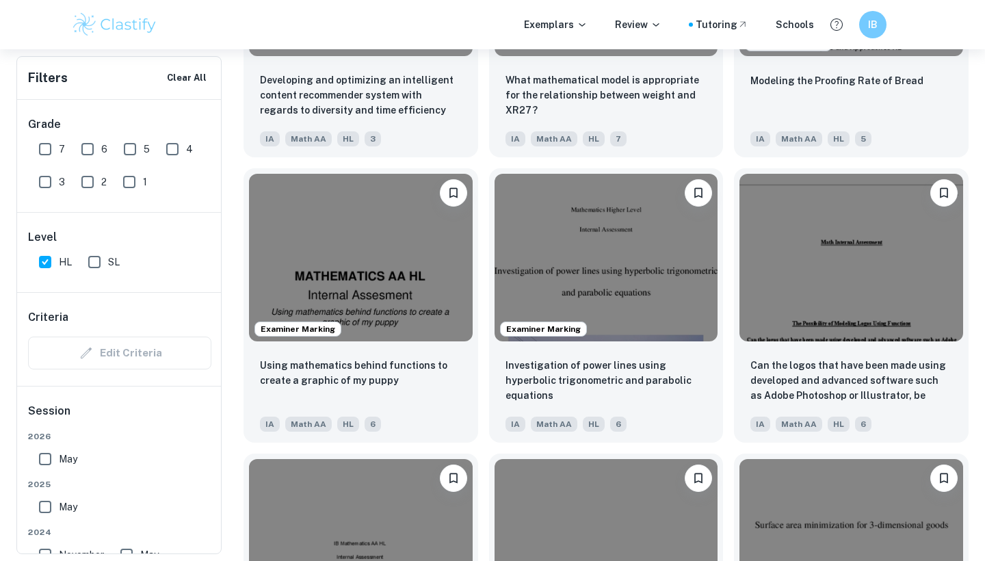
drag, startPoint x: 490, startPoint y: 265, endPoint x: 485, endPoint y: 298, distance: 33.2
click at [485, 298] on div "Examiner Marking Investigation of power lines using hyperbolic trigonometric an…" at bounding box center [601, 299] width 246 height 285
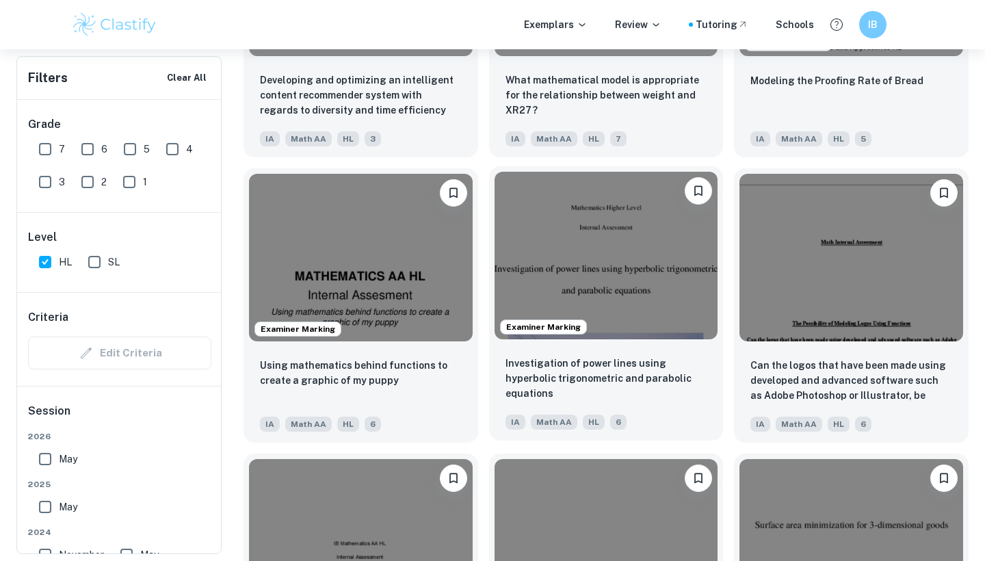
drag, startPoint x: 485, startPoint y: 298, endPoint x: 488, endPoint y: 248, distance: 49.4
click at [488, 248] on div "Examiner Marking Investigation of power lines using hyperbolic trigonometric an…" at bounding box center [601, 299] width 246 height 285
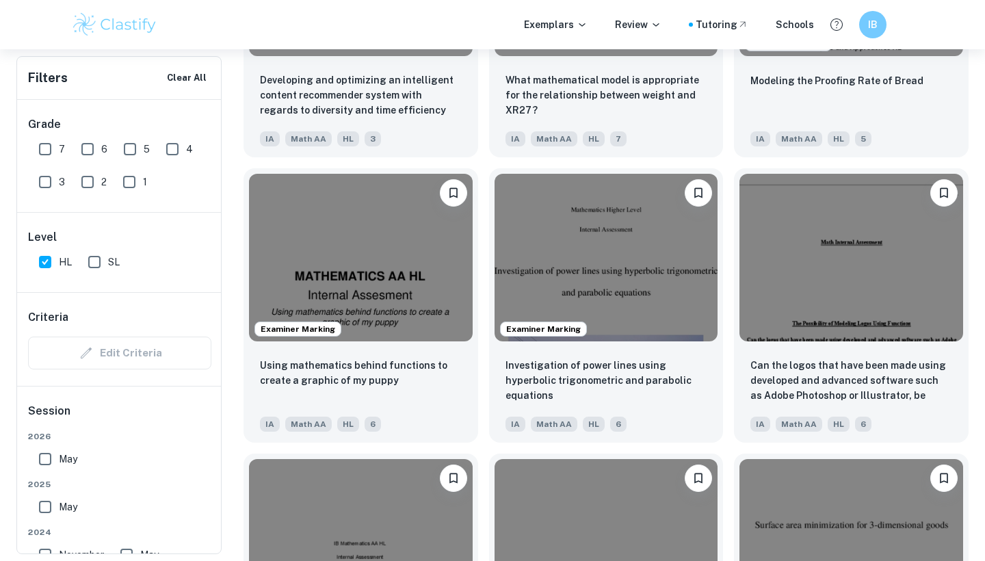
drag, startPoint x: 516, startPoint y: 250, endPoint x: 483, endPoint y: 199, distance: 60.7
click at [483, 199] on div "Examiner Marking Investigation of power lines using hyperbolic trigonometric an…" at bounding box center [601, 299] width 246 height 285
click at [483, 198] on div "Examiner Marking Investigation of power lines using hyperbolic trigonometric an…" at bounding box center [601, 299] width 246 height 285
drag, startPoint x: 483, startPoint y: 199, endPoint x: 485, endPoint y: 283, distance: 84.1
click at [485, 283] on div "Examiner Marking Investigation of power lines using hyperbolic trigonometric an…" at bounding box center [601, 299] width 246 height 285
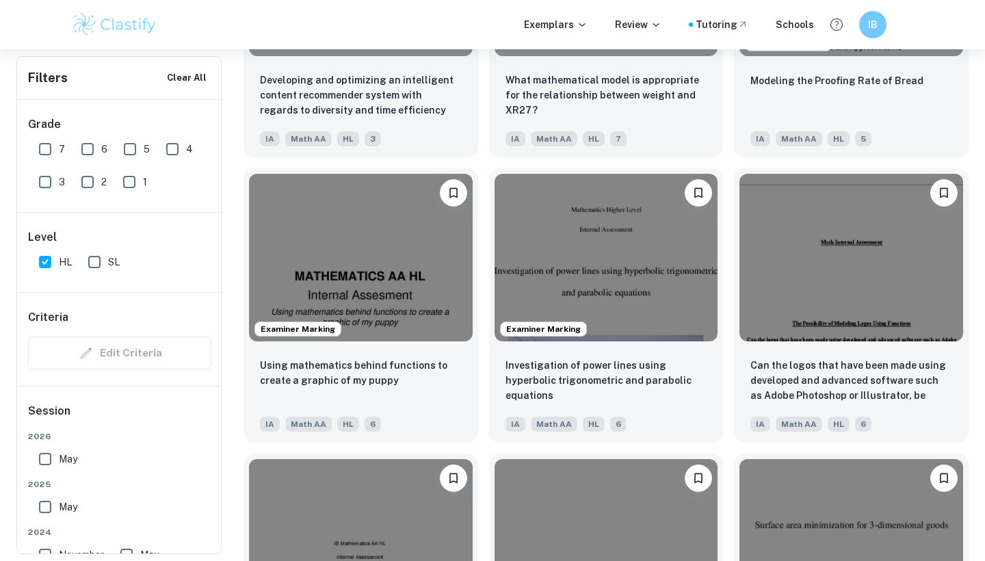
click at [483, 281] on div "Examiner Marking Investigation of power lines using hyperbolic trigonometric an…" at bounding box center [601, 299] width 246 height 285
drag, startPoint x: 483, startPoint y: 281, endPoint x: 483, endPoint y: 298, distance: 17.1
click at [483, 298] on div "Examiner Marking Investigation of power lines using hyperbolic trigonometric an…" at bounding box center [601, 299] width 246 height 285
click at [486, 303] on div "Examiner Marking Investigation of power lines using hyperbolic trigonometric an…" at bounding box center [601, 299] width 246 height 285
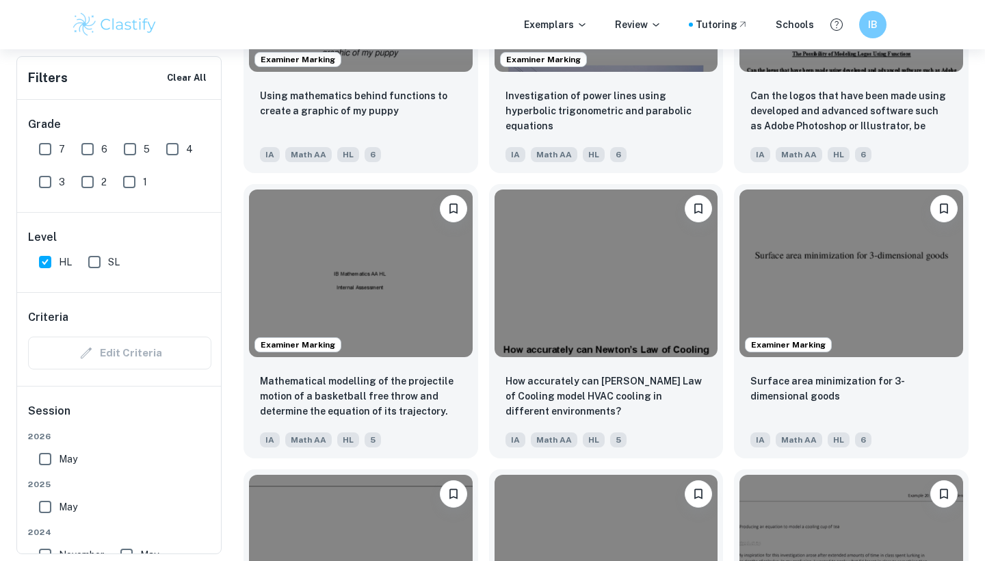
scroll to position [6036, 0]
click at [482, 300] on div "How accurately can [PERSON_NAME] Law of Cooling model HVAC cooling in different…" at bounding box center [601, 316] width 246 height 285
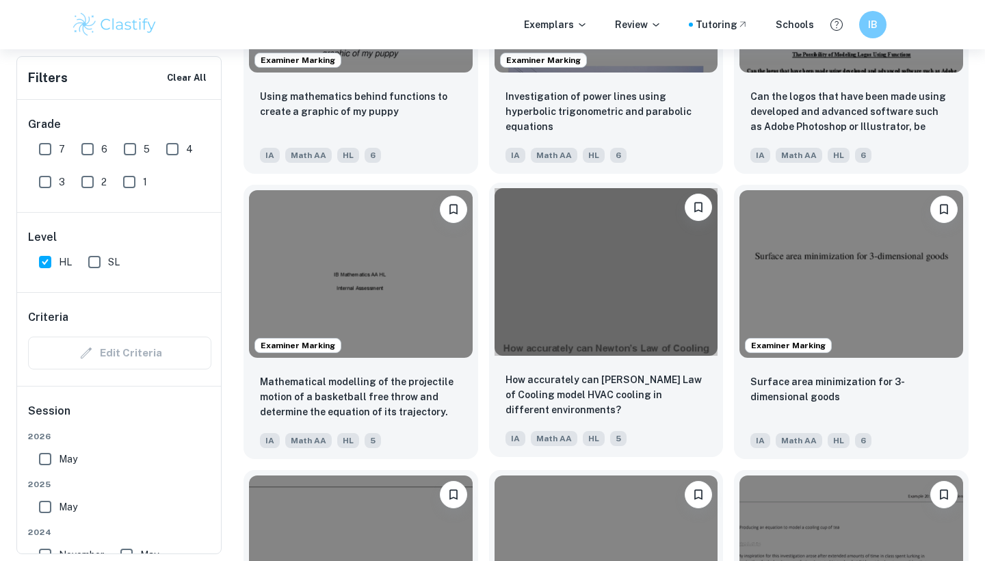
drag, startPoint x: 482, startPoint y: 300, endPoint x: 496, endPoint y: 300, distance: 13.7
click at [496, 300] on div "How accurately can [PERSON_NAME] Law of Cooling model HVAC cooling in different…" at bounding box center [601, 316] width 246 height 285
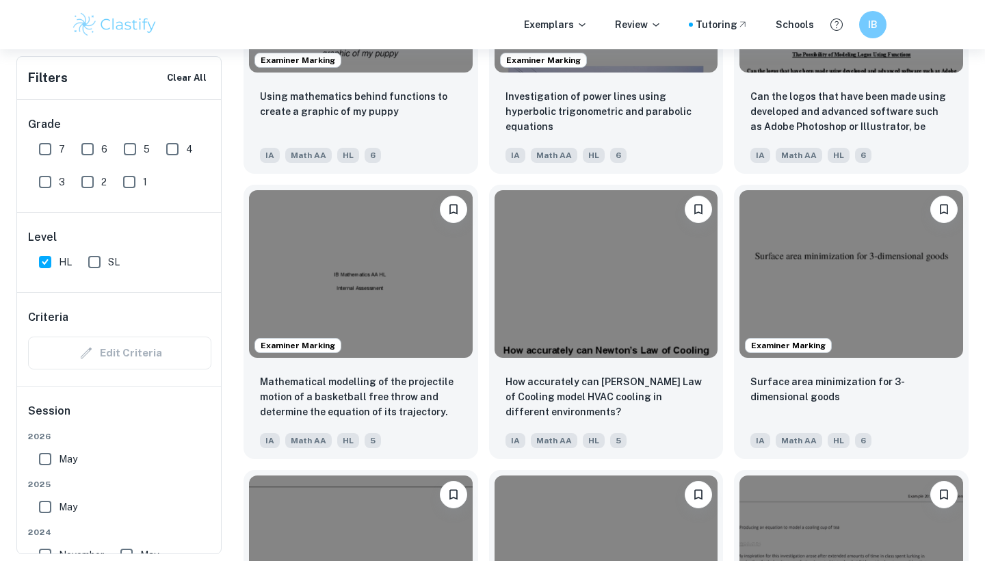
drag, startPoint x: 496, startPoint y: 300, endPoint x: 484, endPoint y: 335, distance: 37.0
click at [484, 335] on div "How accurately can [PERSON_NAME] Law of Cooling model HVAC cooling in different…" at bounding box center [601, 316] width 246 height 285
drag, startPoint x: 484, startPoint y: 335, endPoint x: 488, endPoint y: 295, distance: 39.9
click at [488, 295] on div "How accurately can [PERSON_NAME] Law of Cooling model HVAC cooling in different…" at bounding box center [601, 316] width 246 height 285
drag, startPoint x: 488, startPoint y: 295, endPoint x: 486, endPoint y: 331, distance: 35.6
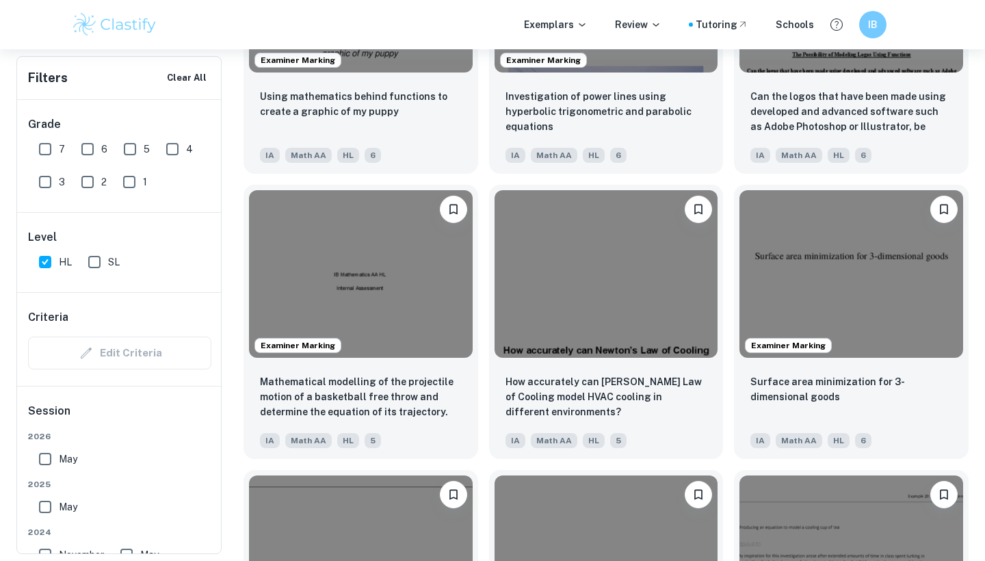
click at [486, 331] on div "How accurately can [PERSON_NAME] Law of Cooling model HVAC cooling in different…" at bounding box center [601, 316] width 246 height 285
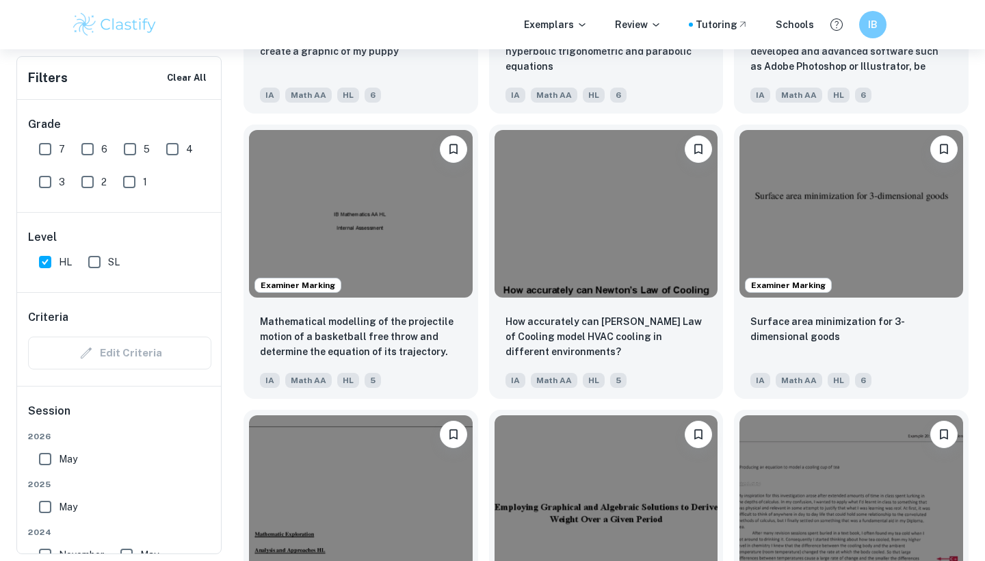
scroll to position [6098, 0]
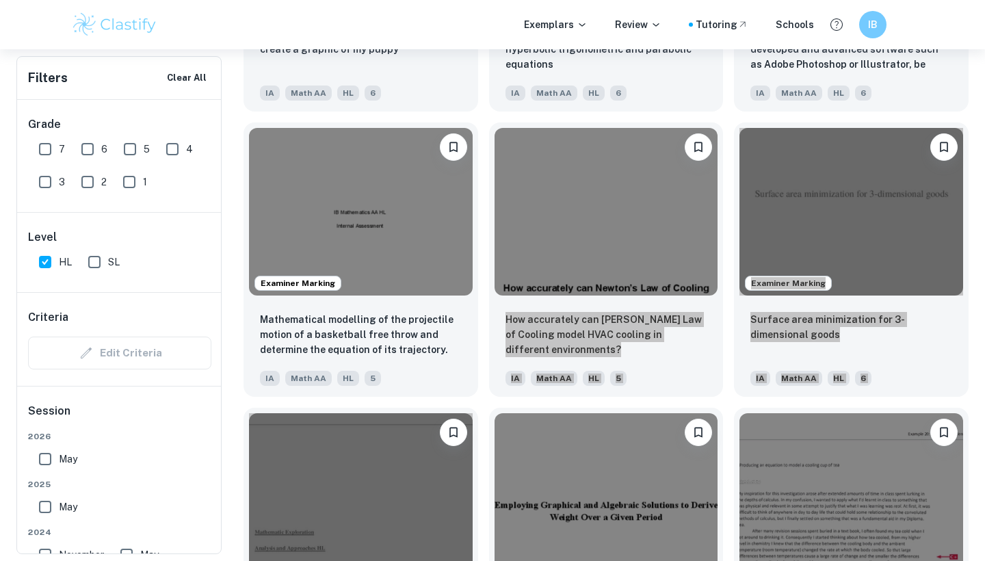
drag, startPoint x: 486, startPoint y: 331, endPoint x: 476, endPoint y: 397, distance: 66.4
click at [476, 373] on div "Mathematical modelling of the projectile motion of a basketball free throw and …" at bounding box center [360, 349] width 235 height 96
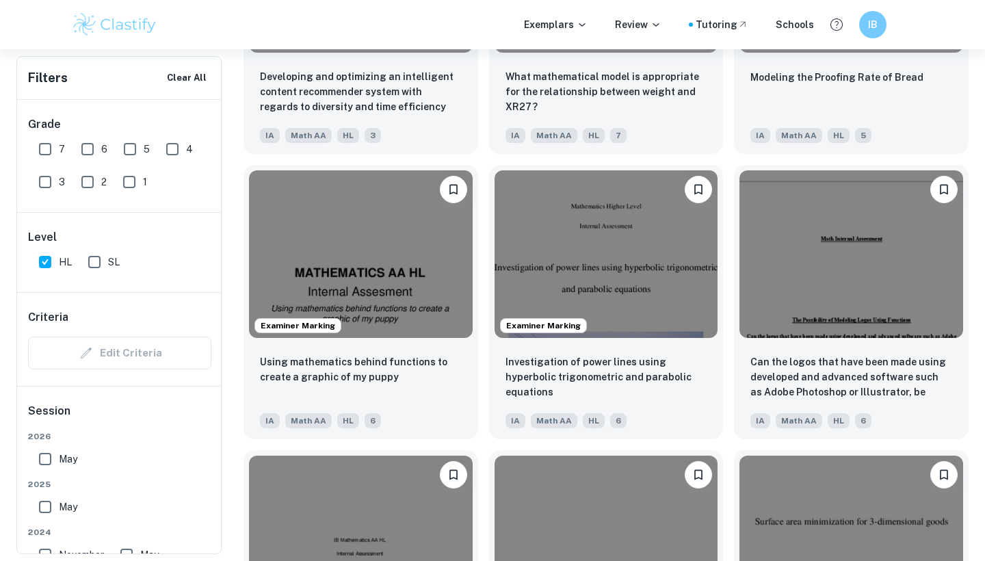
scroll to position [5770, 0]
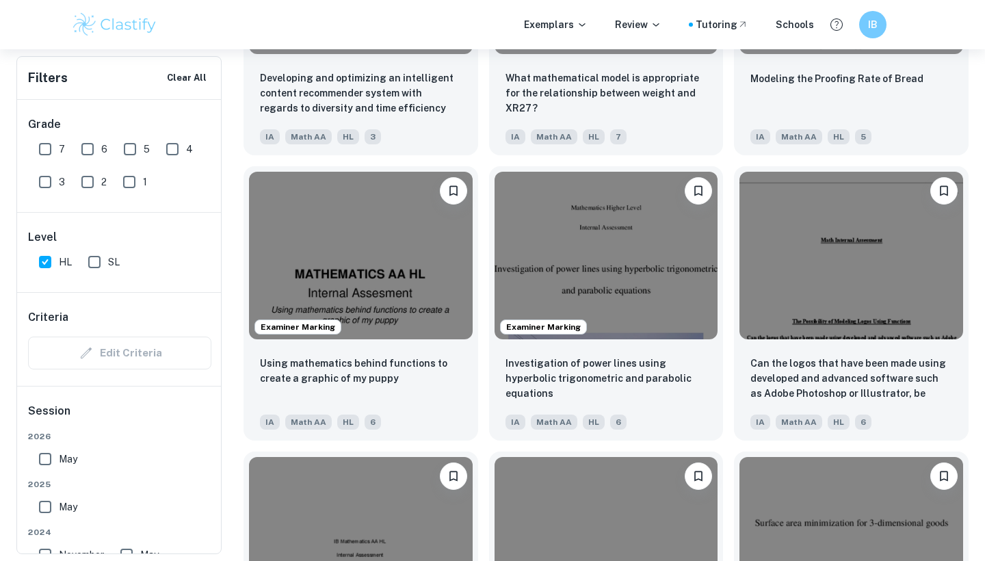
click at [479, 276] on div "Examiner Marking Investigation of power lines using hyperbolic trigonometric an…" at bounding box center [601, 297] width 246 height 285
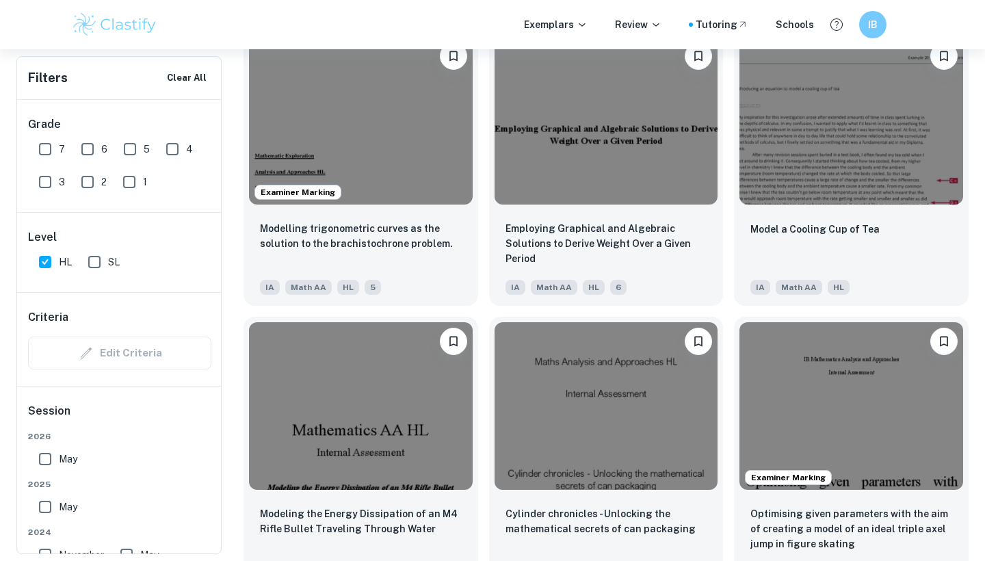
scroll to position [6494, 0]
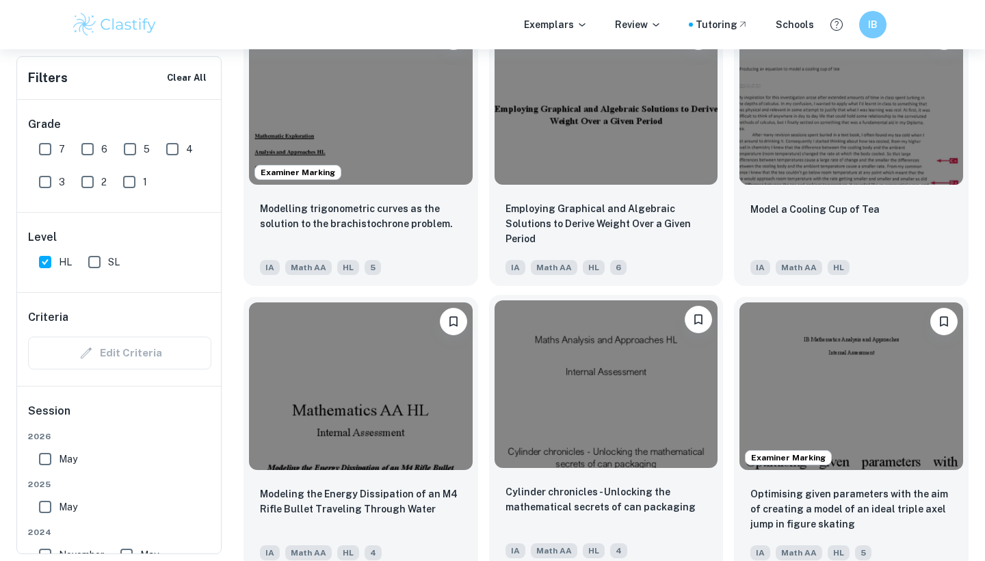
drag, startPoint x: 476, startPoint y: 397, endPoint x: 496, endPoint y: 345, distance: 55.0
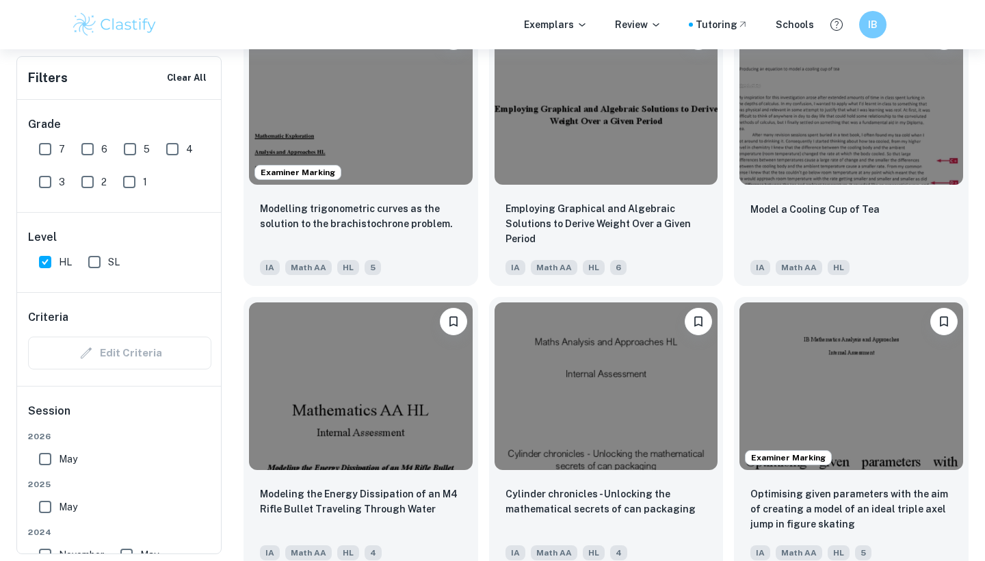
drag, startPoint x: 496, startPoint y: 345, endPoint x: 483, endPoint y: 358, distance: 17.9
click at [483, 358] on div "Cylinder chronicles - Unlocking the mathematical secrets of can packaging IA Ma…" at bounding box center [601, 428] width 246 height 285
drag, startPoint x: 483, startPoint y: 358, endPoint x: 482, endPoint y: 341, distance: 17.1
click at [482, 341] on div "Cylinder chronicles - Unlocking the mathematical secrets of can packaging IA Ma…" at bounding box center [601, 428] width 246 height 285
drag, startPoint x: 482, startPoint y: 341, endPoint x: 484, endPoint y: 294, distance: 46.5
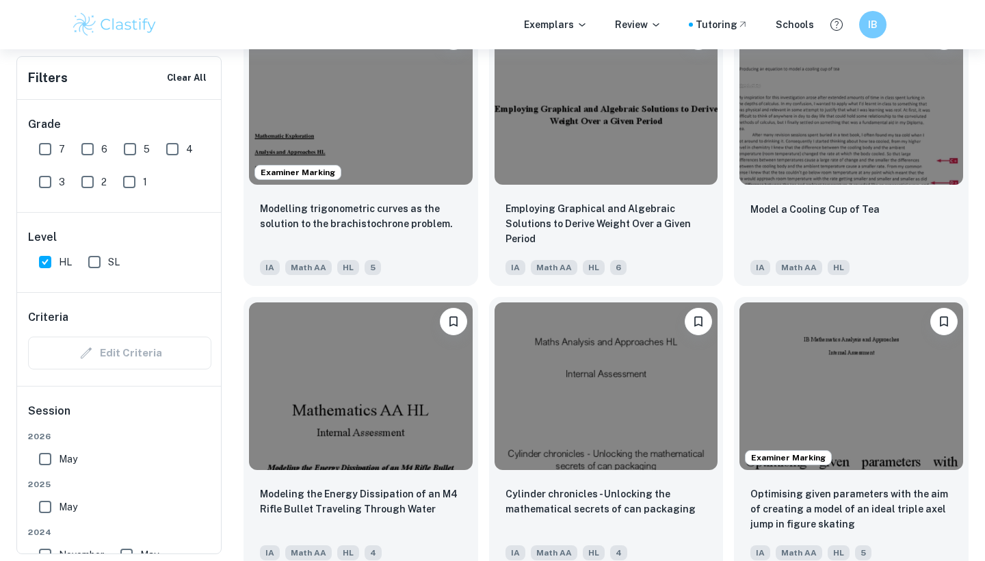
click at [484, 294] on div "Cylinder chronicles - Unlocking the mathematical secrets of can packaging IA Ma…" at bounding box center [601, 428] width 246 height 285
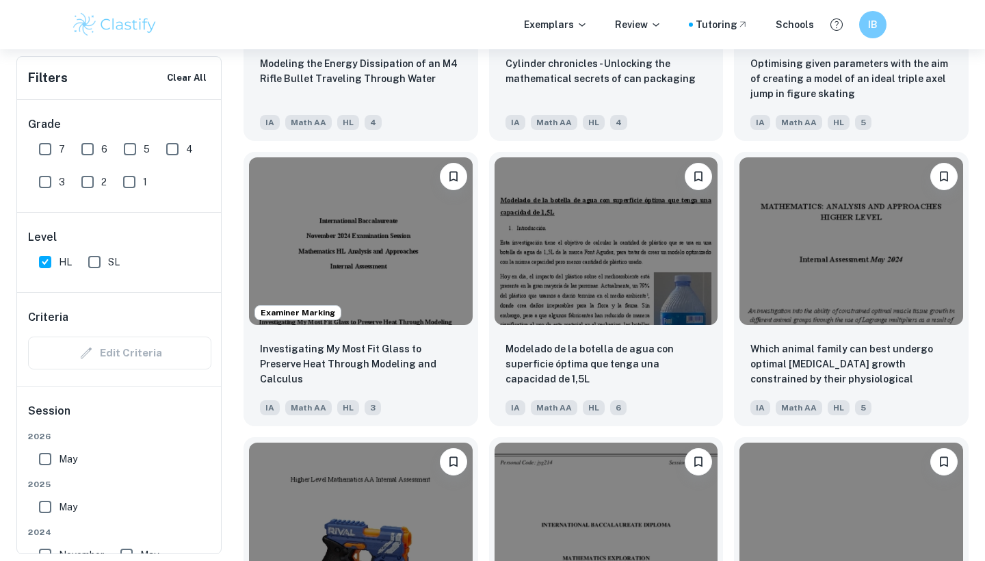
scroll to position [6927, 0]
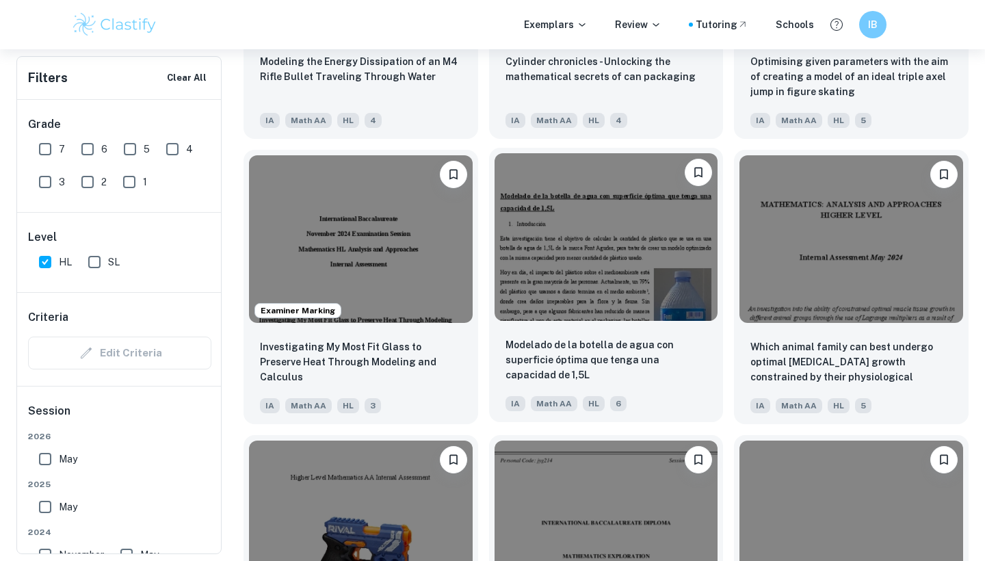
click at [488, 293] on div "Modelado de la botella de agua con superficie óptima que tenga una capacidad de…" at bounding box center [601, 281] width 246 height 285
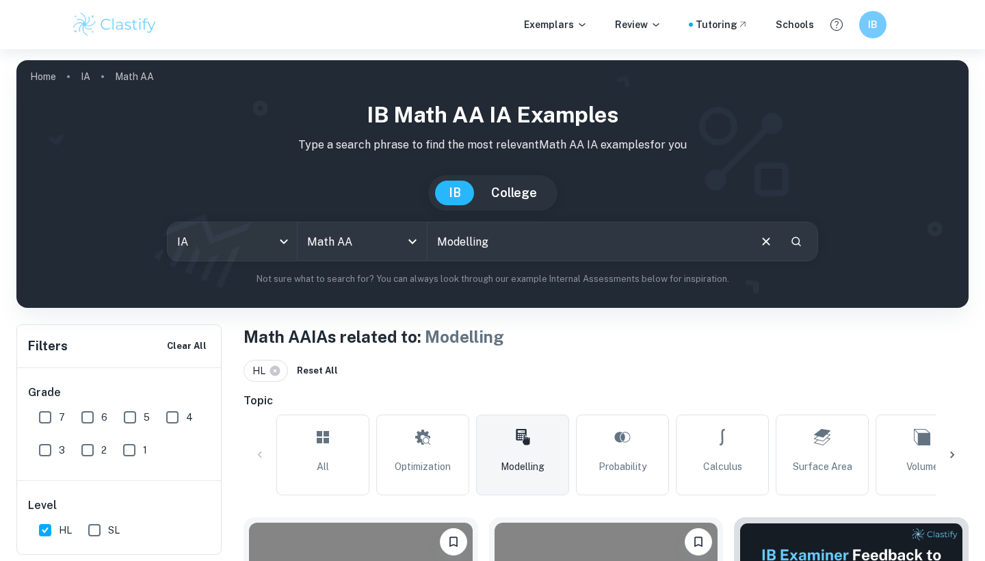
scroll to position [0, 0]
click at [530, 236] on input "Modelling" at bounding box center [587, 241] width 320 height 38
drag, startPoint x: 530, startPoint y: 236, endPoint x: 455, endPoint y: 237, distance: 74.6
click at [455, 237] on input "Modelling" at bounding box center [587, 241] width 320 height 38
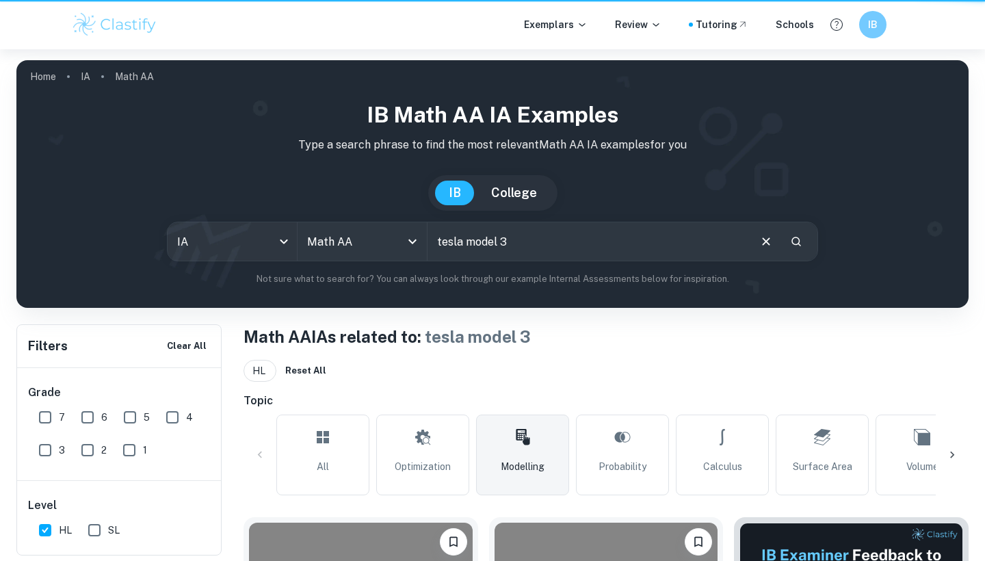
drag, startPoint x: 527, startPoint y: 243, endPoint x: 464, endPoint y: 241, distance: 62.3
click at [464, 241] on input "tesla model 3" at bounding box center [587, 241] width 320 height 38
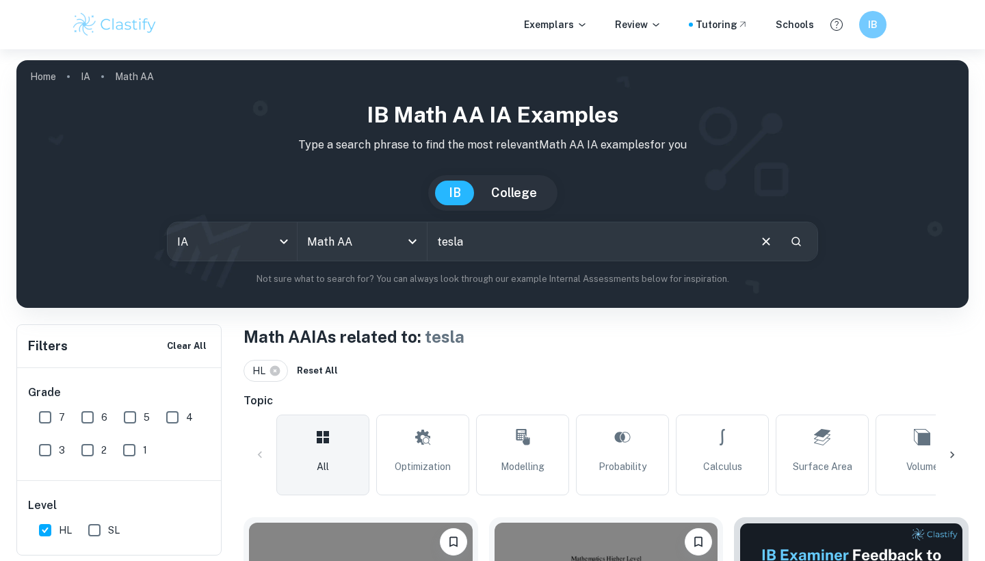
click at [605, 239] on input "tesla" at bounding box center [587, 241] width 320 height 38
type input "population of wolves"
click at [797, 245] on icon "Search" at bounding box center [796, 241] width 12 height 12
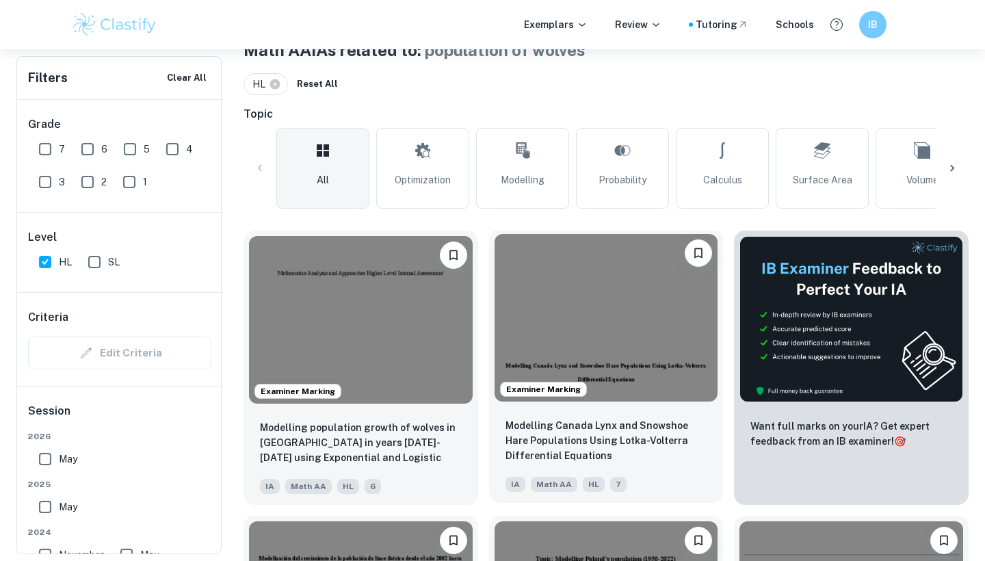
scroll to position [291, 0]
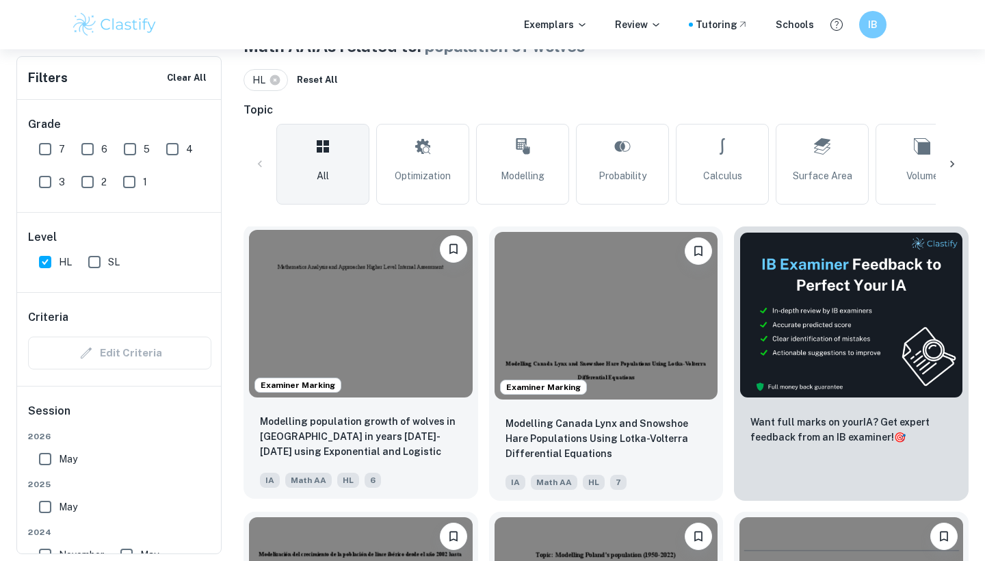
click at [373, 356] on img at bounding box center [361, 314] width 224 height 168
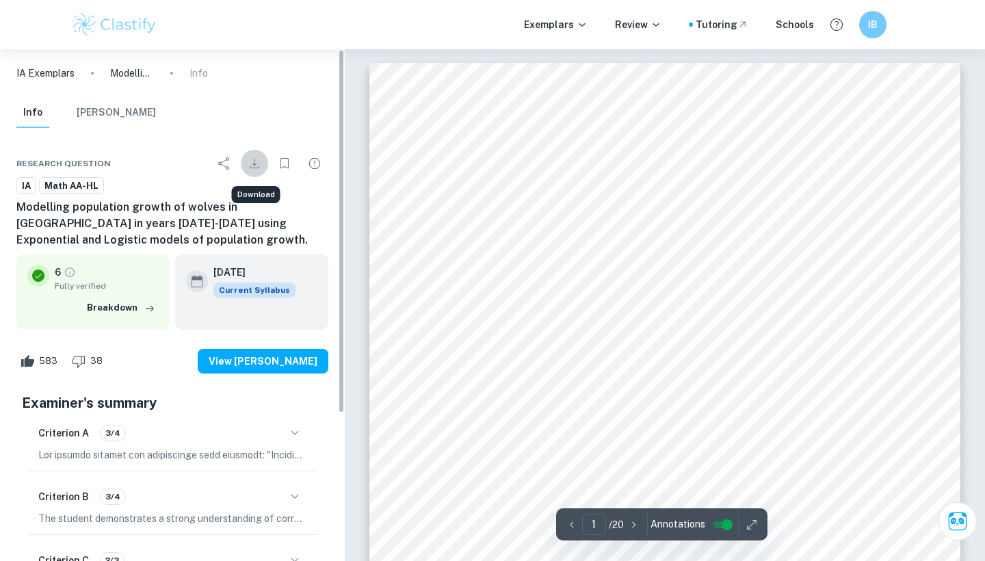
click at [256, 161] on icon "Download" at bounding box center [254, 163] width 16 height 16
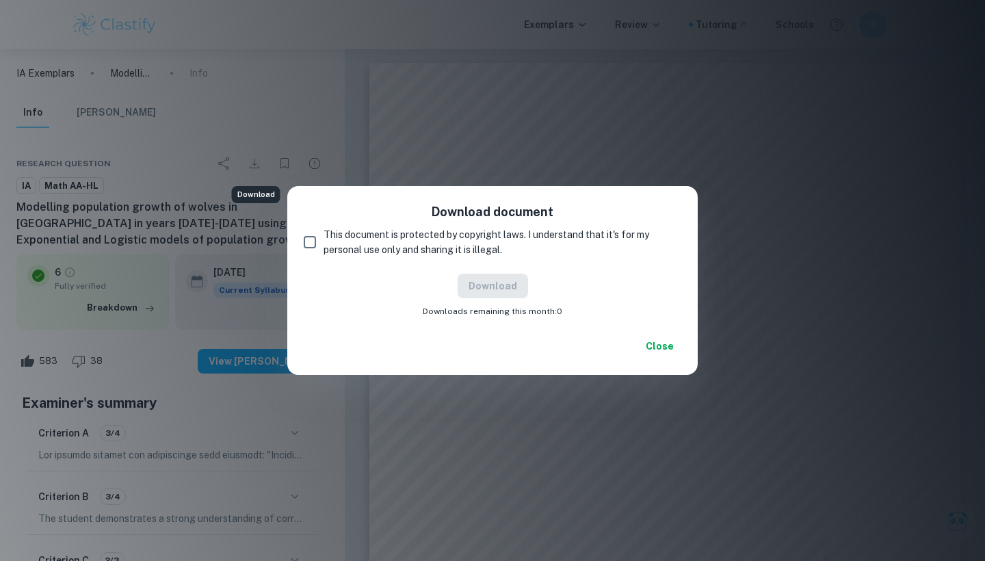
click at [306, 248] on input "This document is protected by copyright laws. I understand that it's for my per…" at bounding box center [309, 241] width 27 height 27
checkbox input "true"
click at [489, 287] on button "Download" at bounding box center [493, 286] width 70 height 25
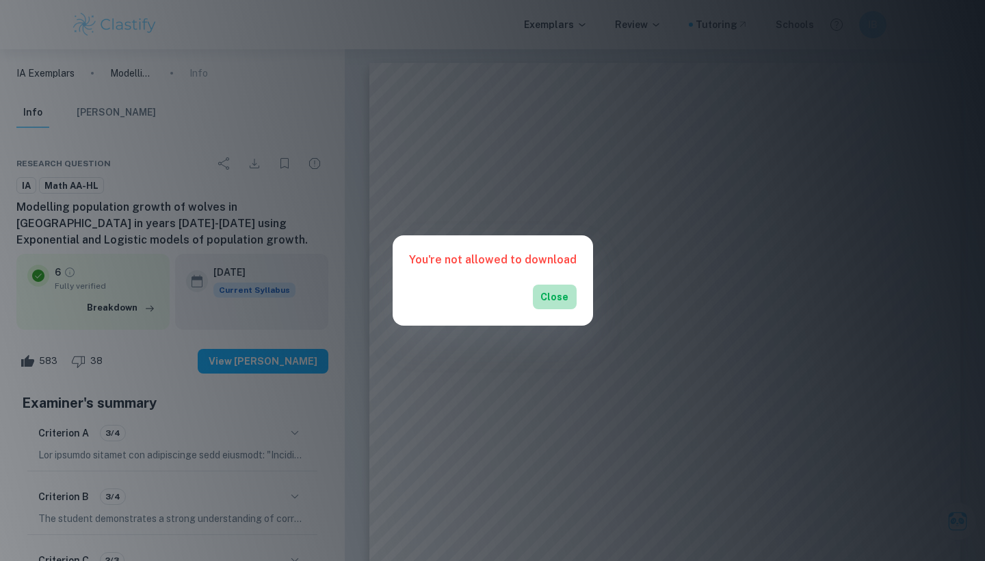
click at [545, 300] on button "Close" at bounding box center [555, 297] width 44 height 25
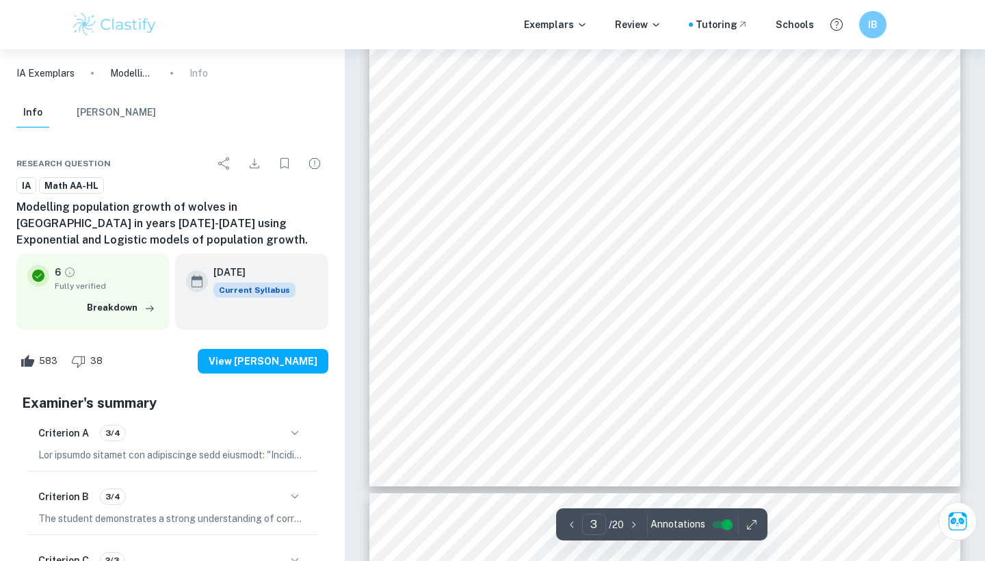
type input "4"
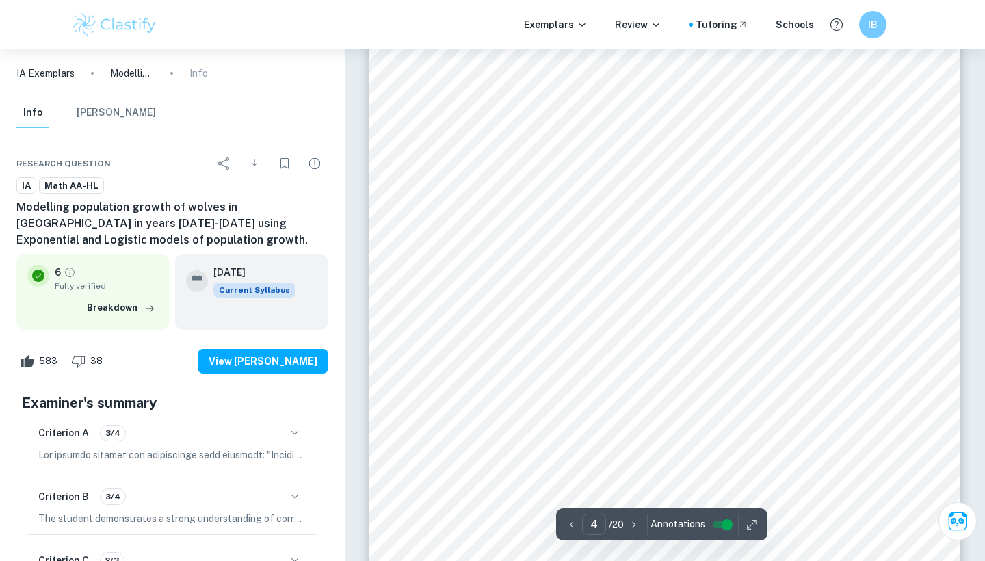
scroll to position [2853, 0]
click at [251, 166] on icon "Download" at bounding box center [254, 163] width 16 height 16
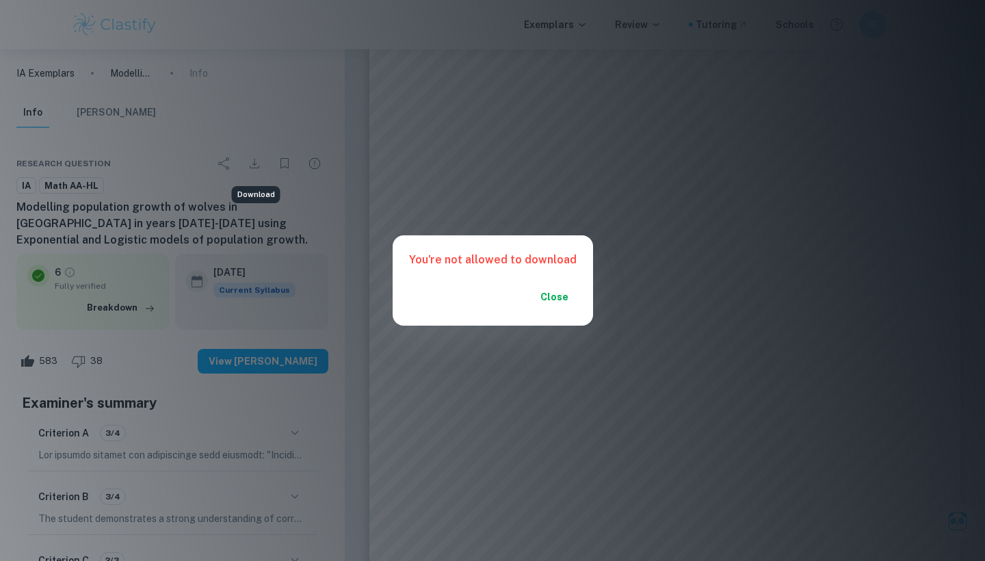
click at [551, 293] on button "Close" at bounding box center [555, 297] width 44 height 25
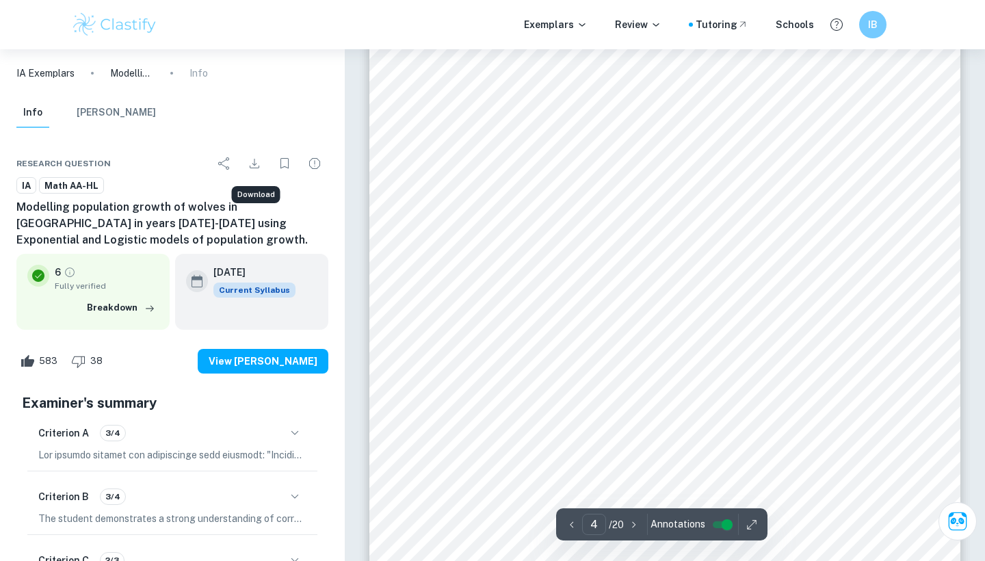
click at [251, 161] on icon "Download" at bounding box center [254, 163] width 16 height 16
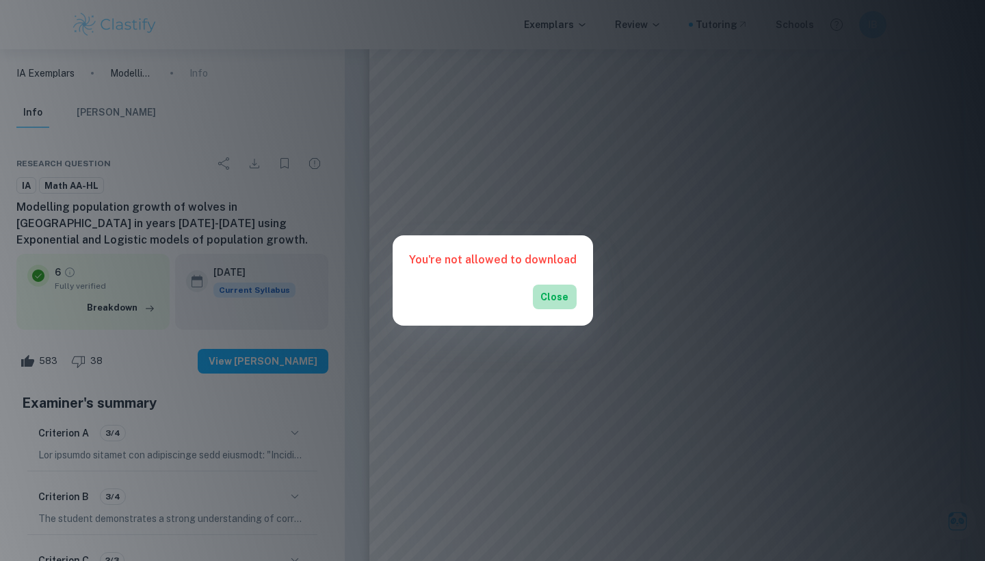
click at [554, 306] on button "Close" at bounding box center [555, 297] width 44 height 25
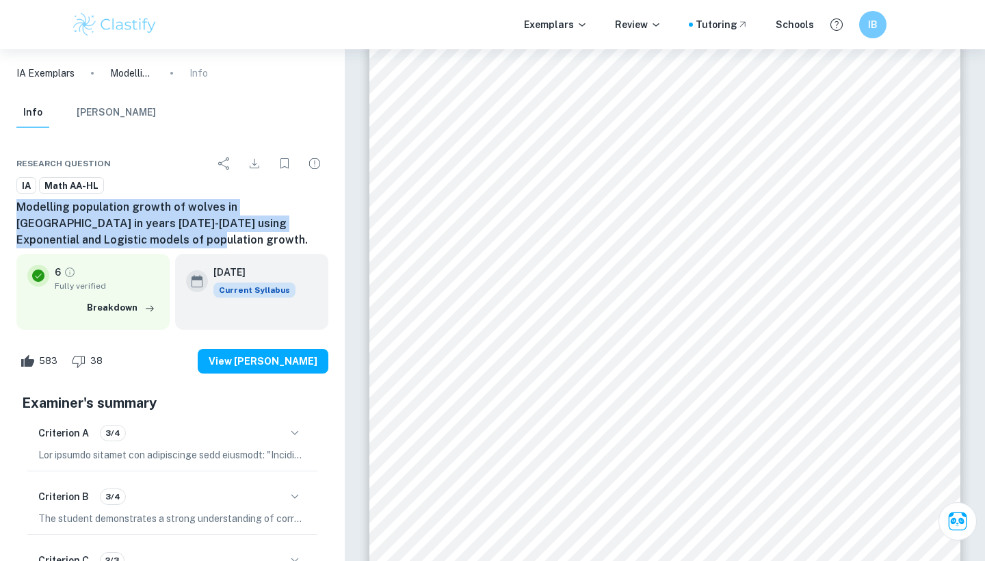
drag, startPoint x: 16, startPoint y: 202, endPoint x: 127, endPoint y: 237, distance: 116.0
click at [127, 237] on div "Research question IA Math AA-HL Modelling population growth of wolves in [GEOGR…" at bounding box center [172, 450] width 345 height 635
copy h6 "Modelling population growth of wolves in [GEOGRAPHIC_DATA] in years [DATE]-[DAT…"
click at [131, 304] on button "Breakdown" at bounding box center [120, 308] width 75 height 21
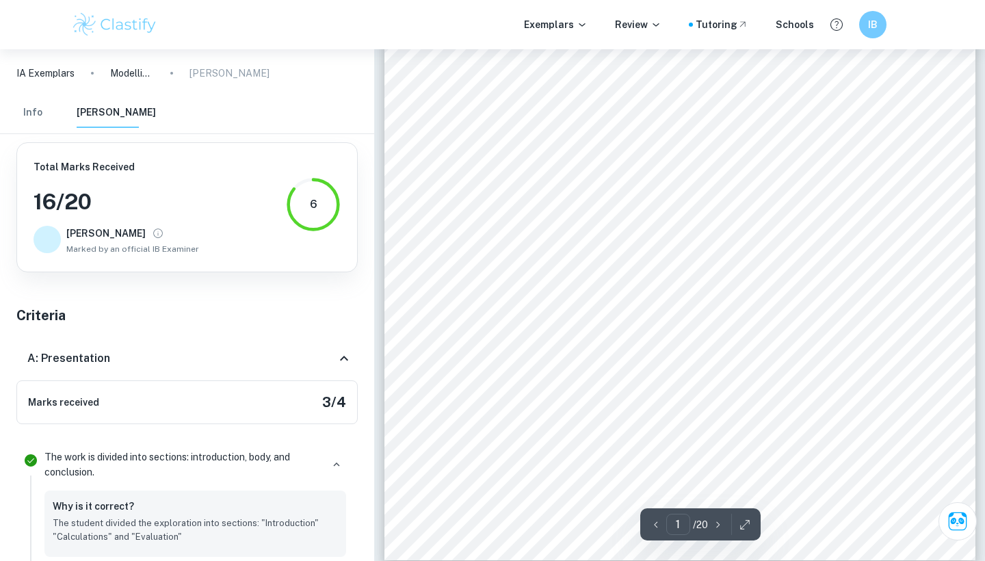
scroll to position [49, 0]
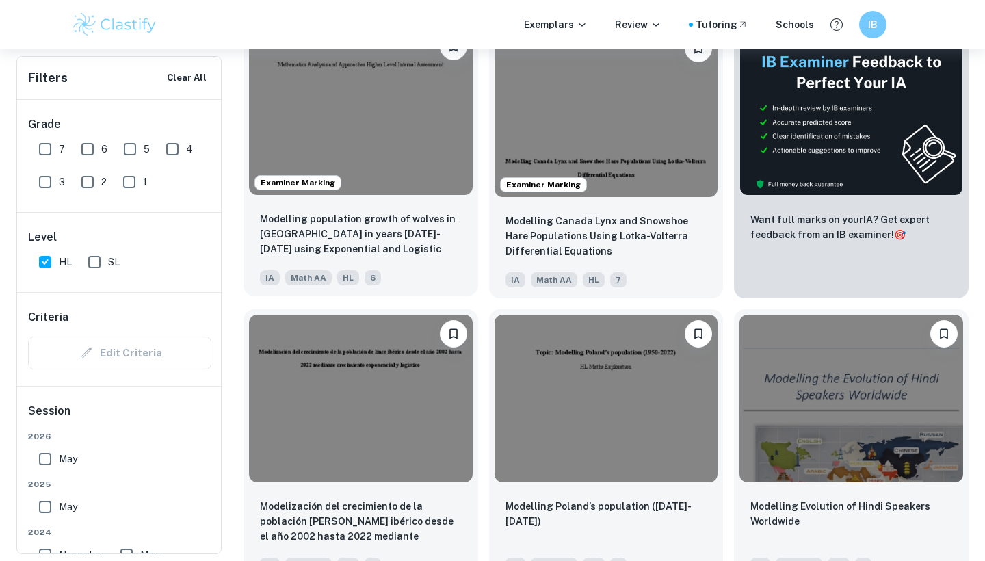
scroll to position [500, 0]
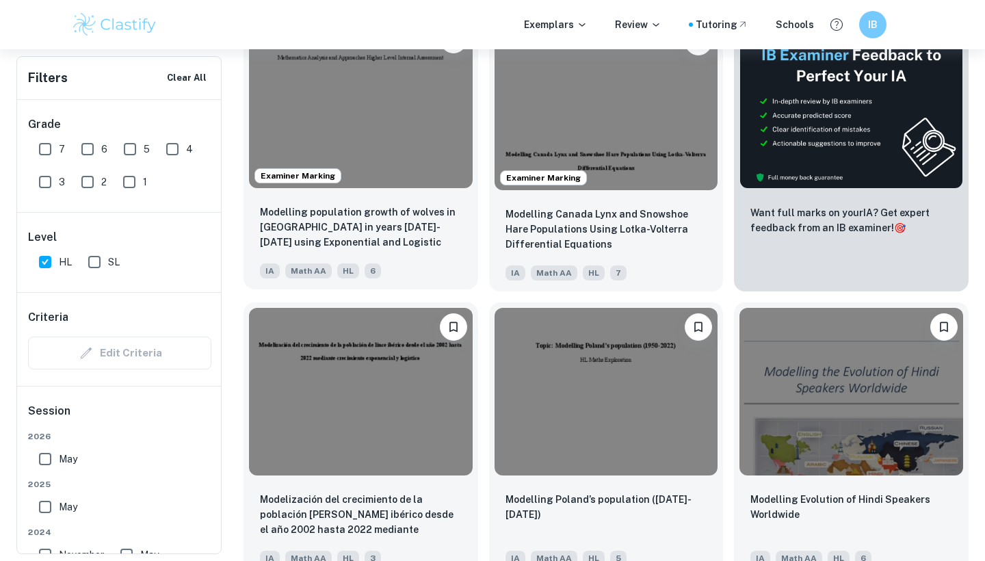
click at [429, 174] on img at bounding box center [361, 105] width 224 height 168
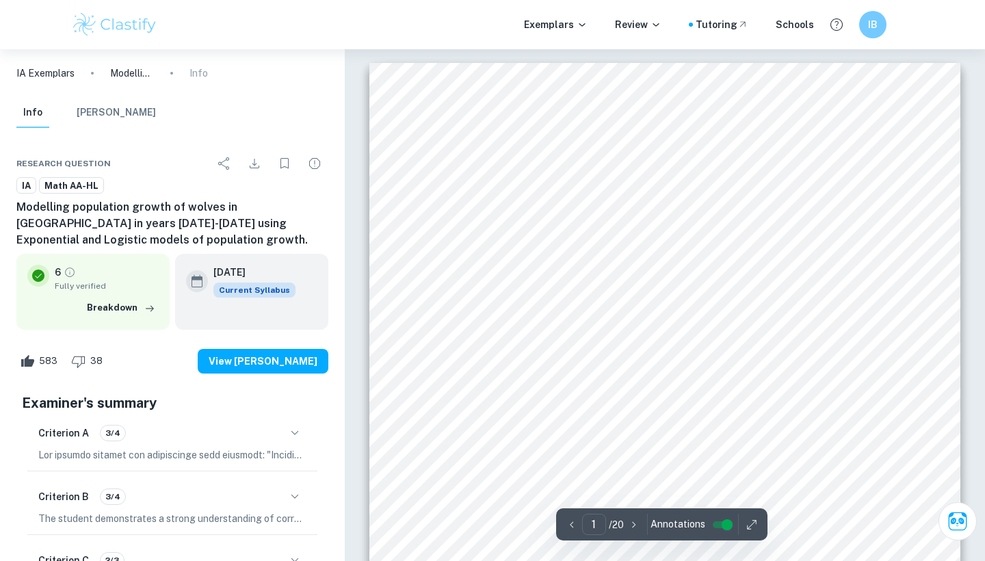
scroll to position [484, 0]
